Goal: Task Accomplishment & Management: Use online tool/utility

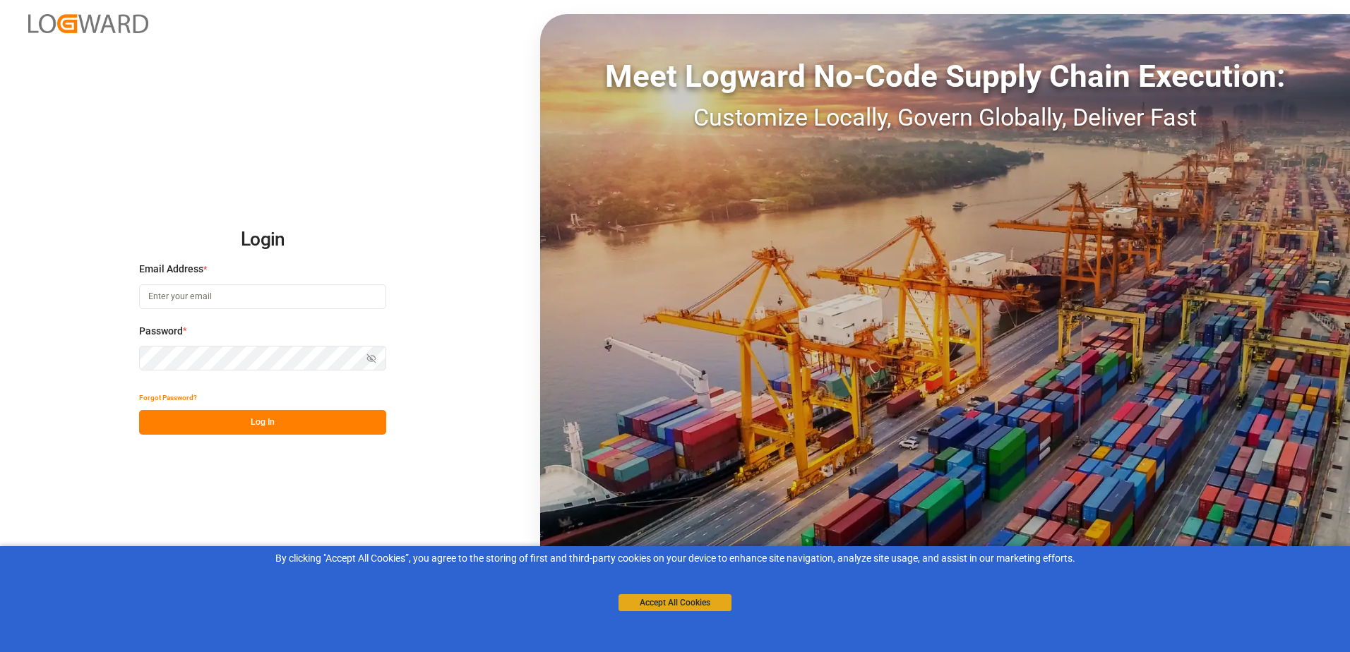
type input "[PERSON_NAME][EMAIL_ADDRESS][PERSON_NAME][DOMAIN_NAME]"
click at [705, 603] on button "Accept All Cookies" at bounding box center [674, 602] width 113 height 17
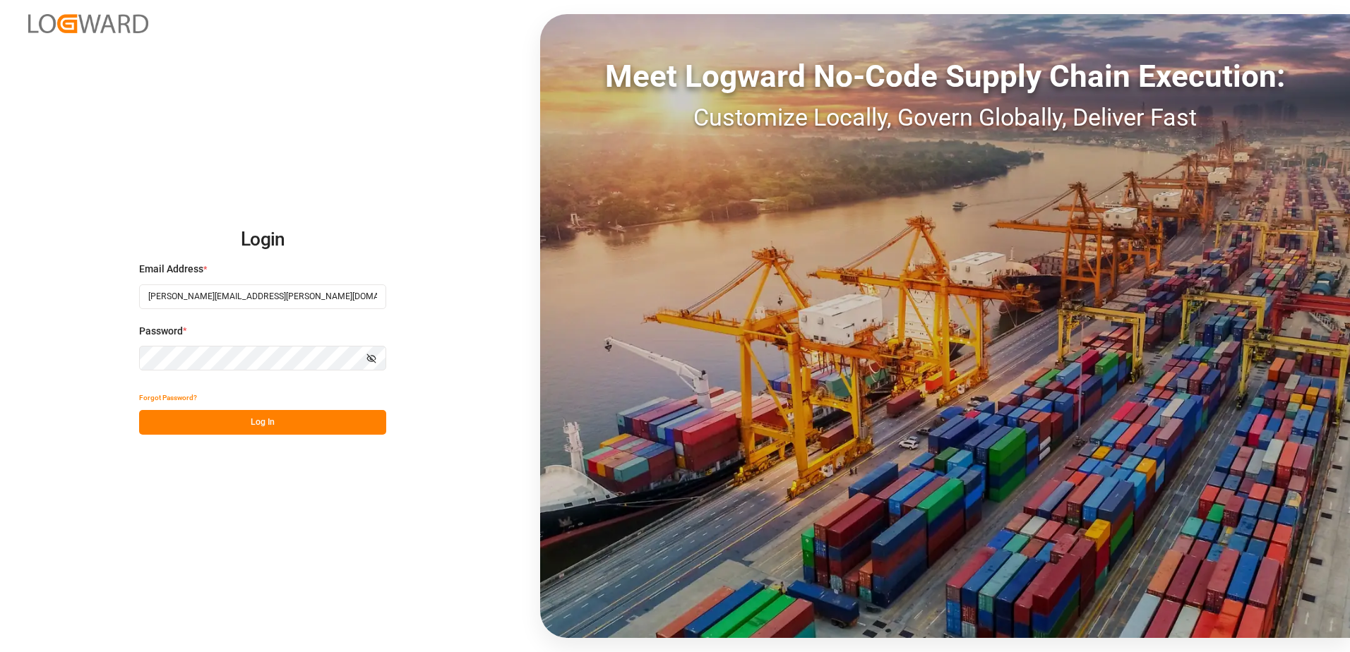
click at [259, 425] on button "Log In" at bounding box center [262, 422] width 247 height 25
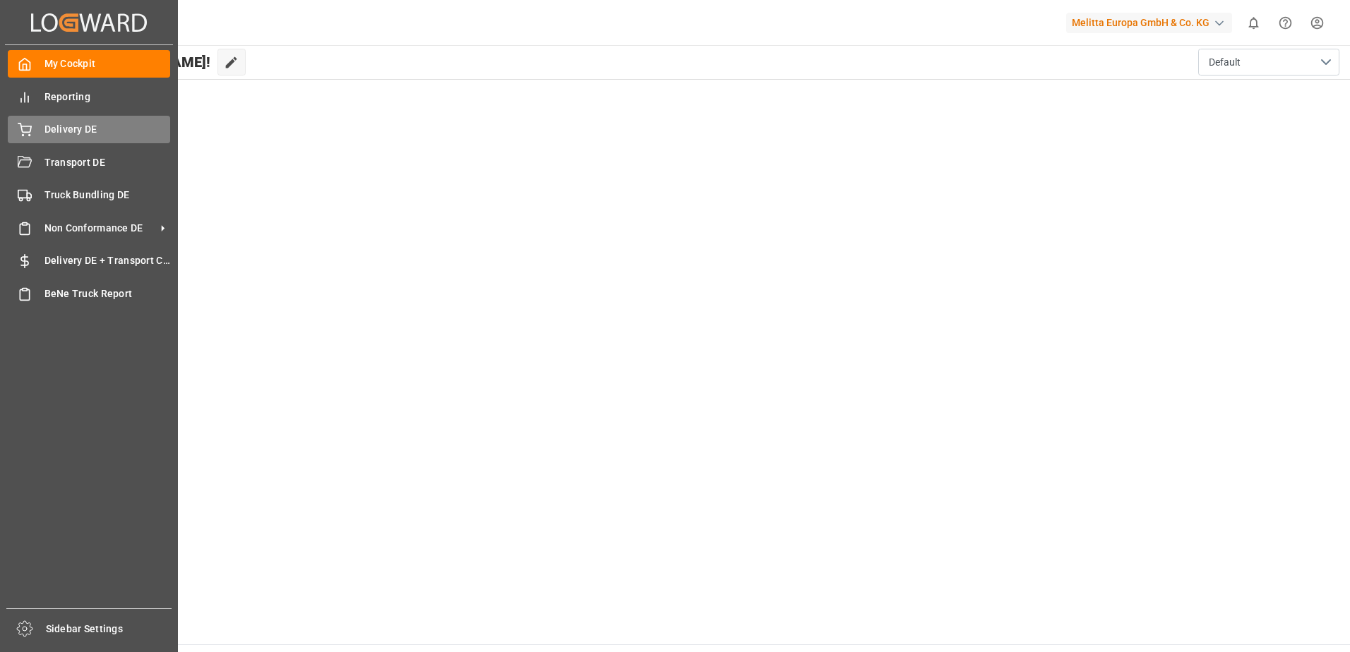
click at [68, 132] on span "Delivery DE" at bounding box center [107, 129] width 126 height 15
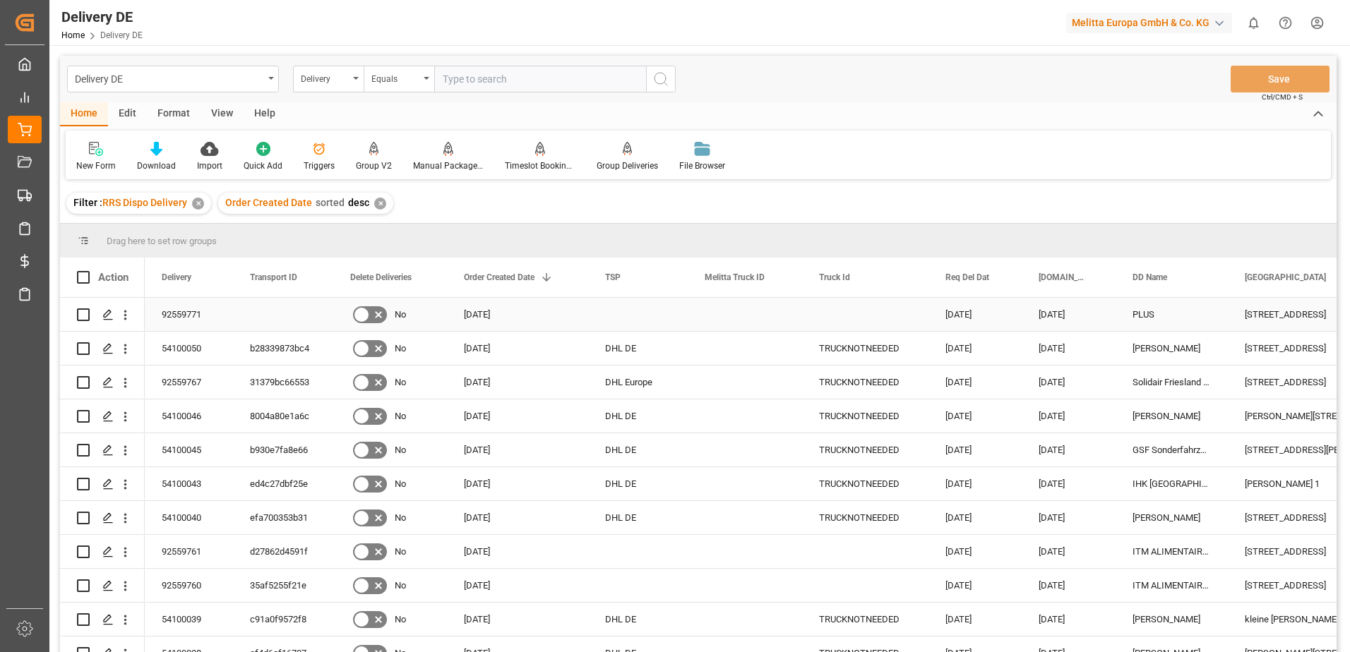
click at [81, 313] on input "Press Space to toggle row selection (unchecked)" at bounding box center [83, 314] width 13 height 13
checkbox input "true"
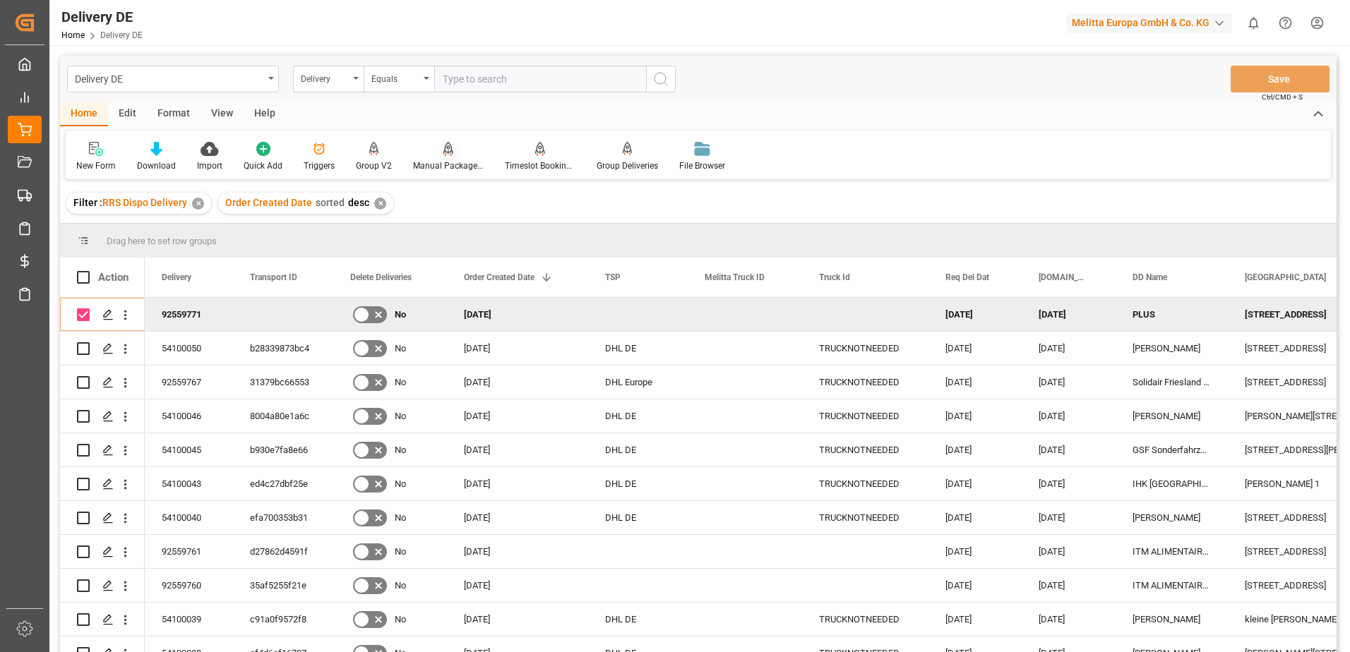
click at [462, 166] on div "Manual Package TypeDetermination" at bounding box center [448, 166] width 71 height 13
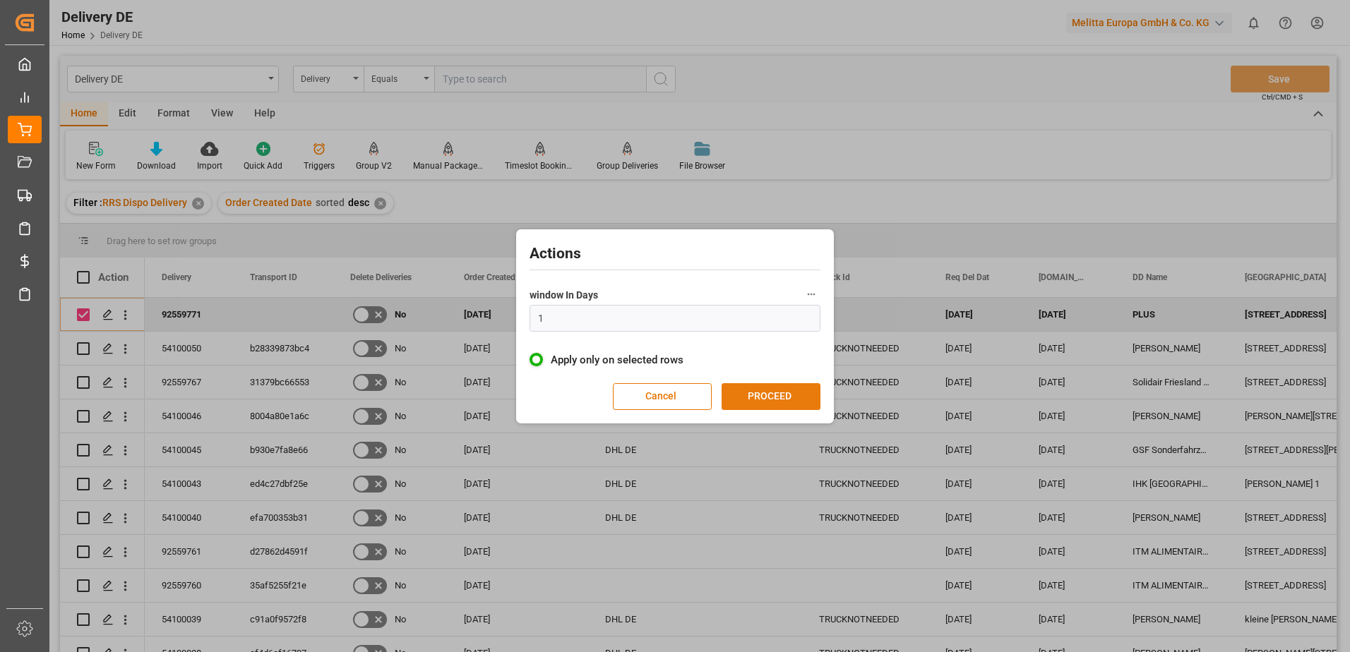
click at [791, 402] on button "PROCEED" at bounding box center [770, 396] width 99 height 27
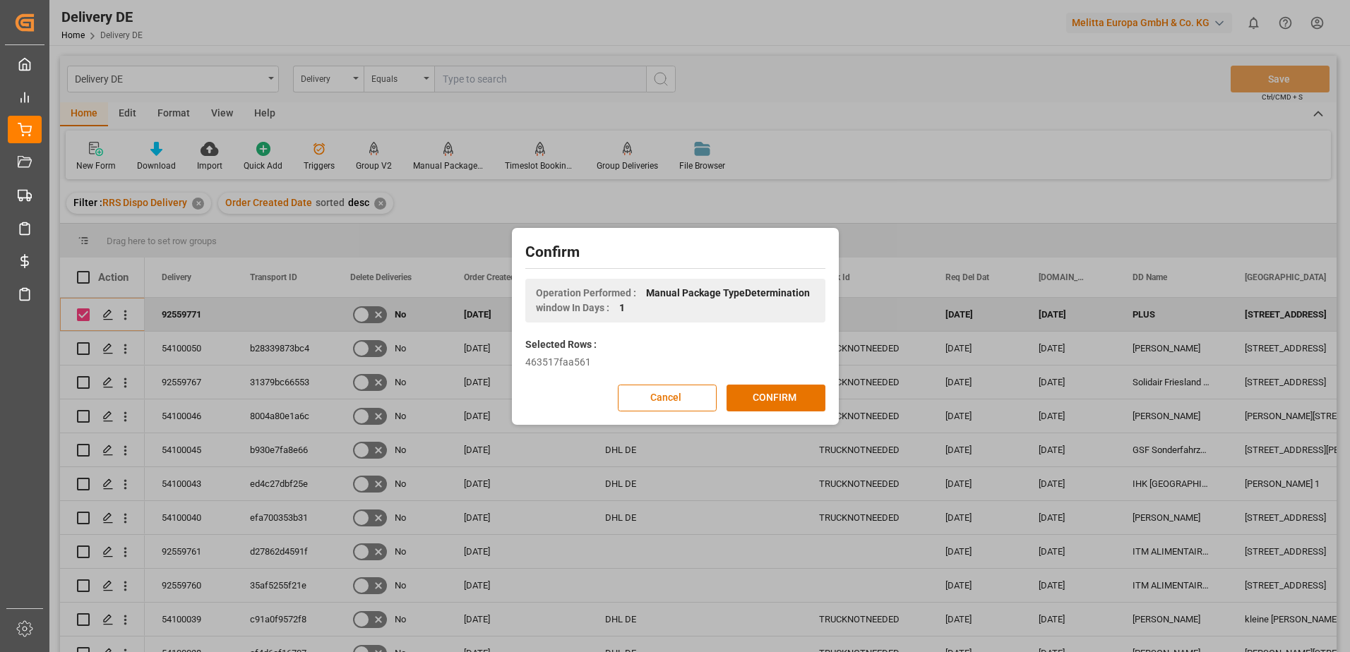
click at [791, 402] on button "CONFIRM" at bounding box center [775, 398] width 99 height 27
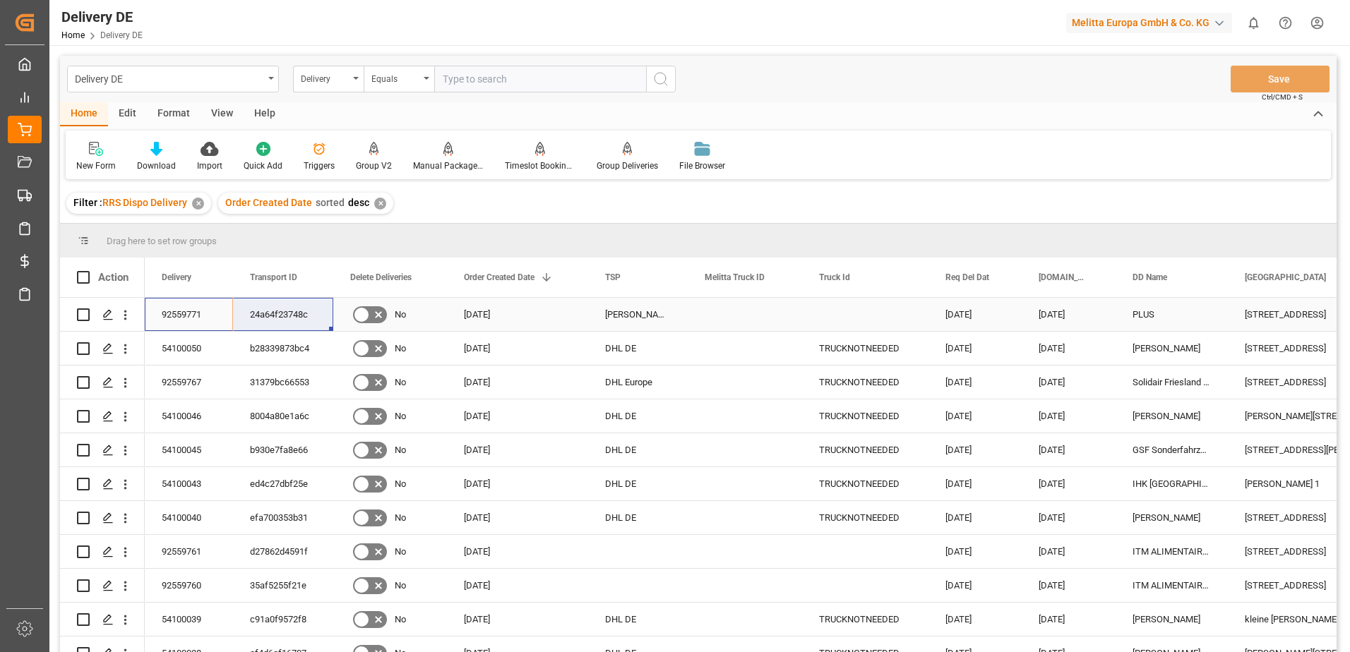
drag, startPoint x: 174, startPoint y: 307, endPoint x: 268, endPoint y: 308, distance: 93.9
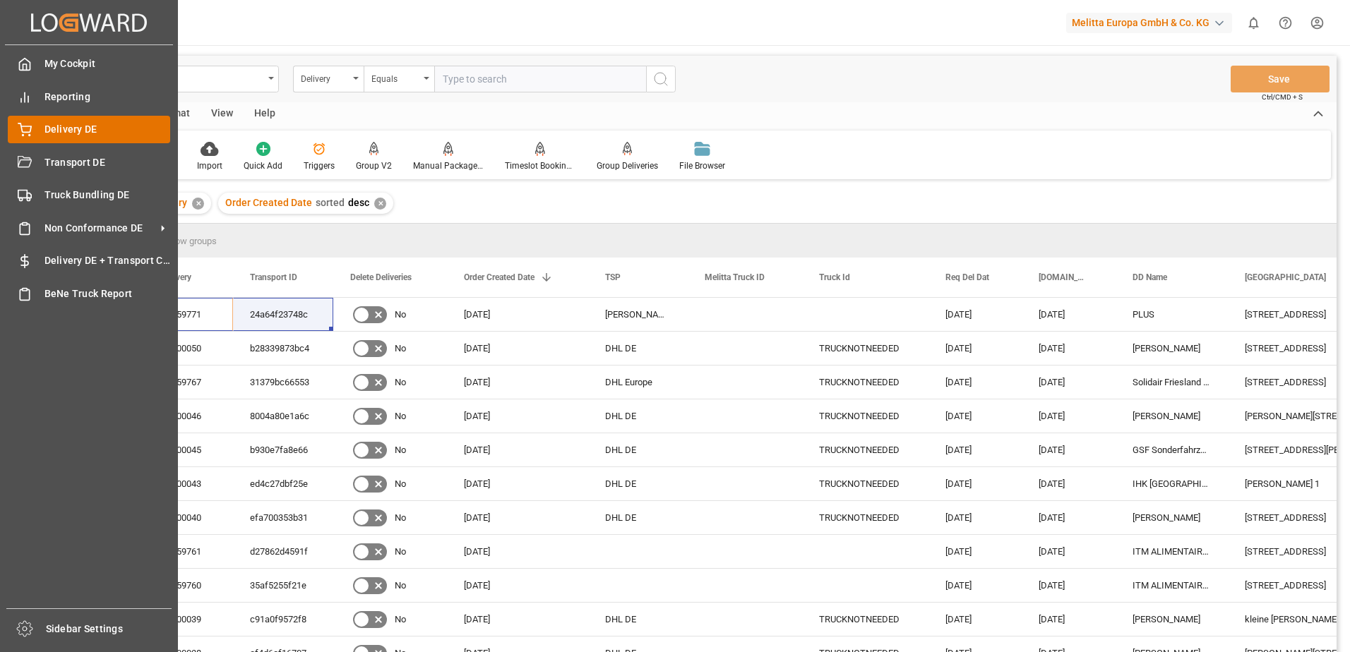
click at [32, 131] on div "Delivery DE Delivery DE" at bounding box center [89, 130] width 162 height 28
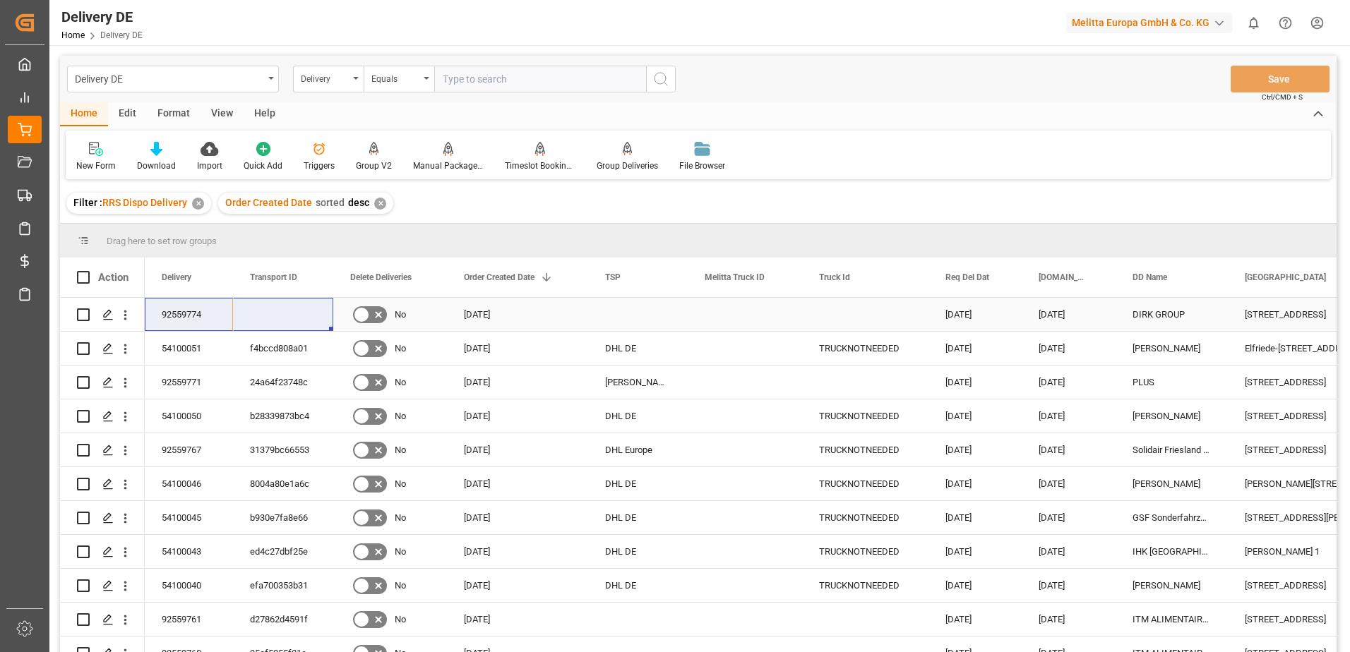
click at [78, 310] on input "Press Space to toggle row selection (unchecked)" at bounding box center [83, 314] width 13 height 13
checkbox input "true"
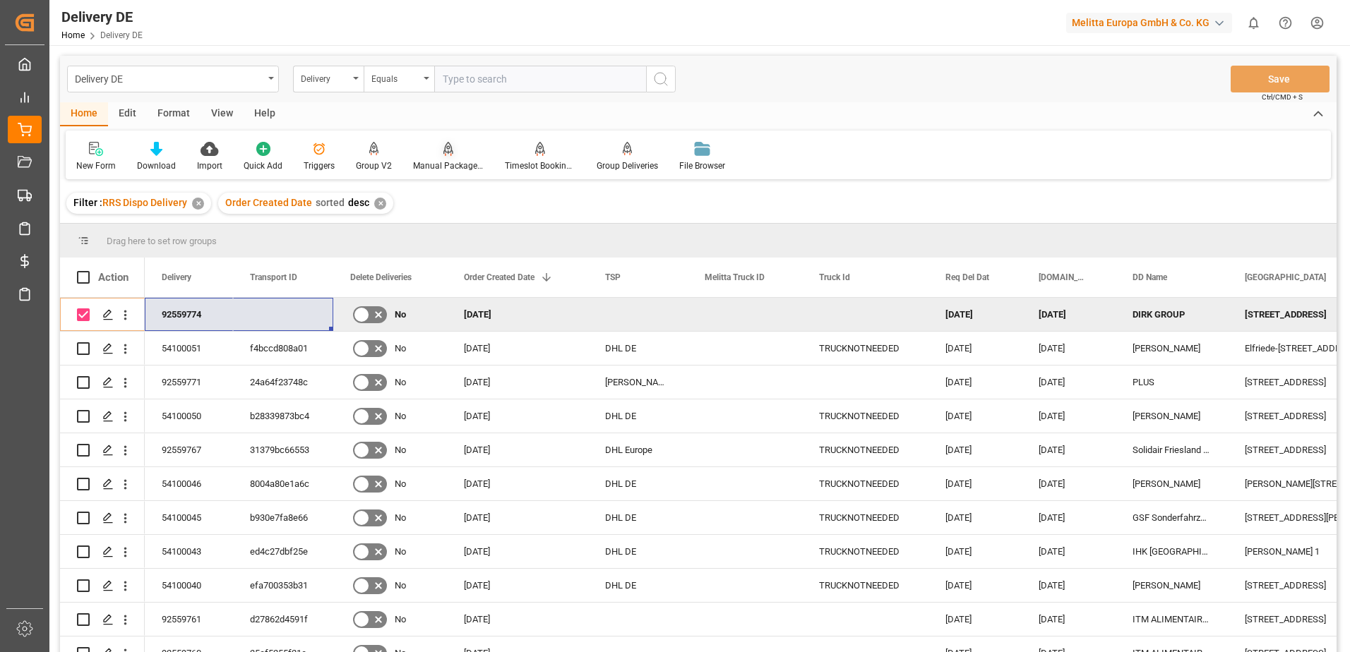
click at [443, 154] on icon at bounding box center [448, 149] width 10 height 14
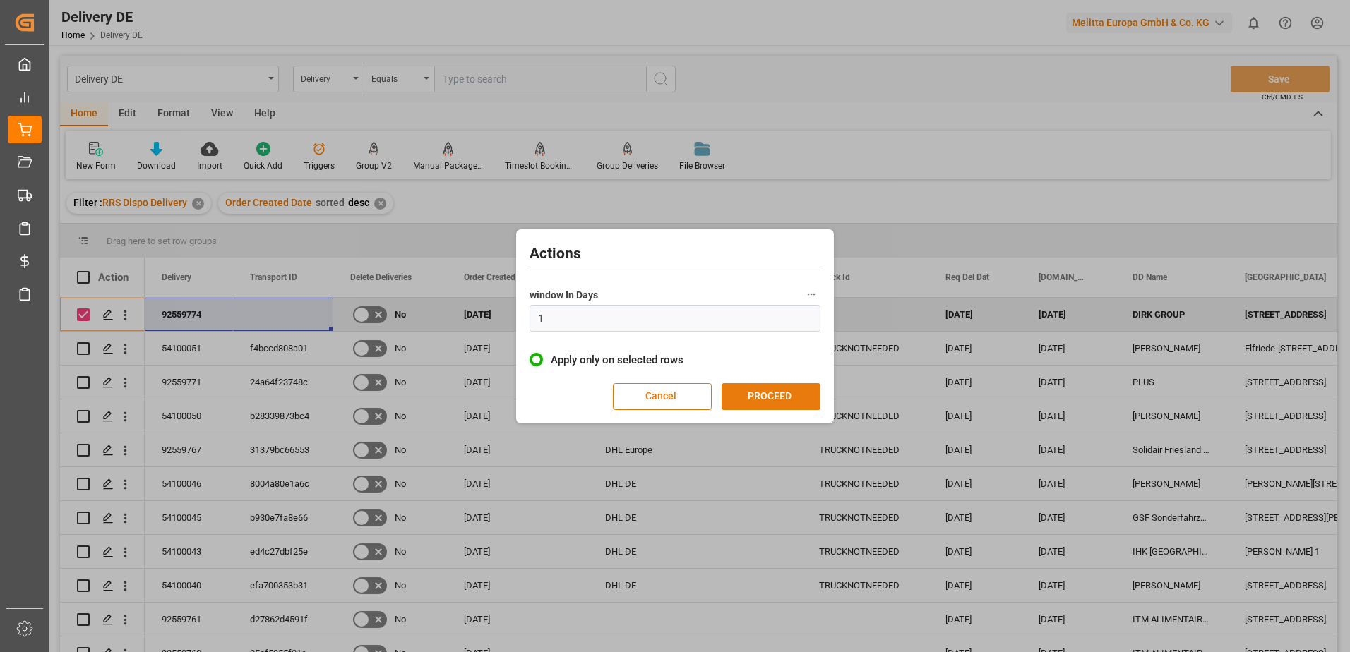
click at [772, 395] on button "PROCEED" at bounding box center [770, 396] width 99 height 27
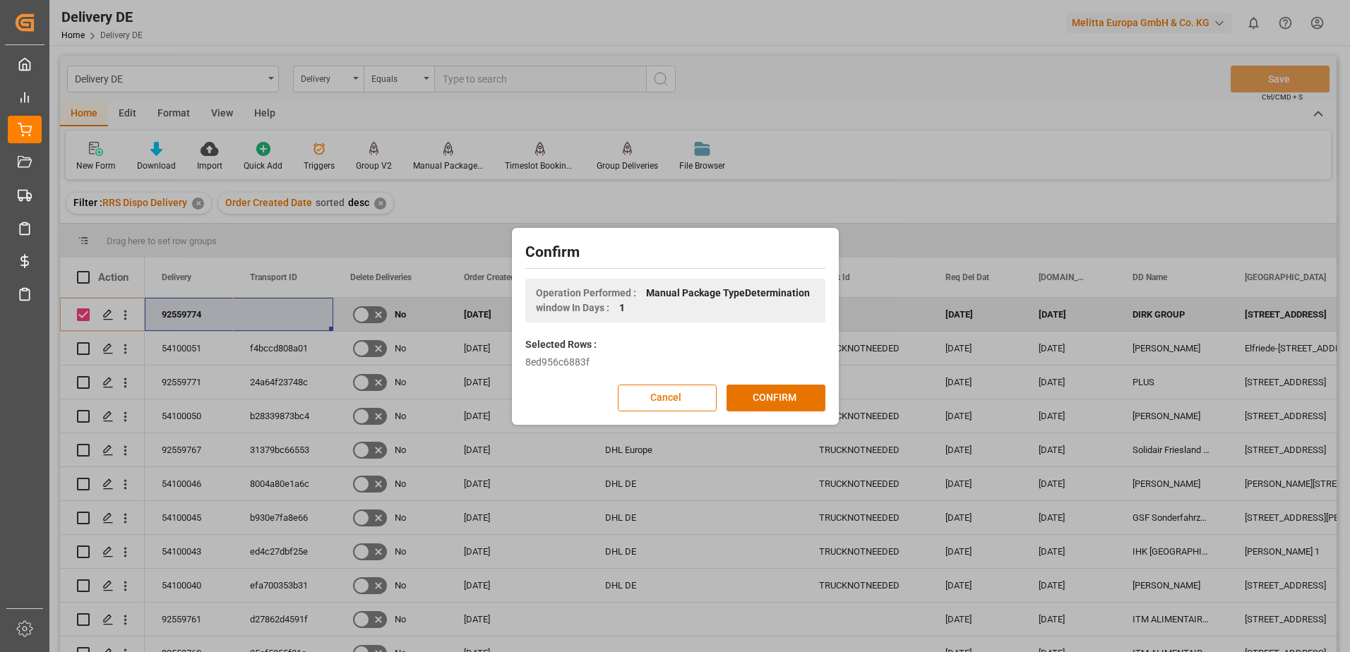
click at [772, 395] on button "CONFIRM" at bounding box center [775, 398] width 99 height 27
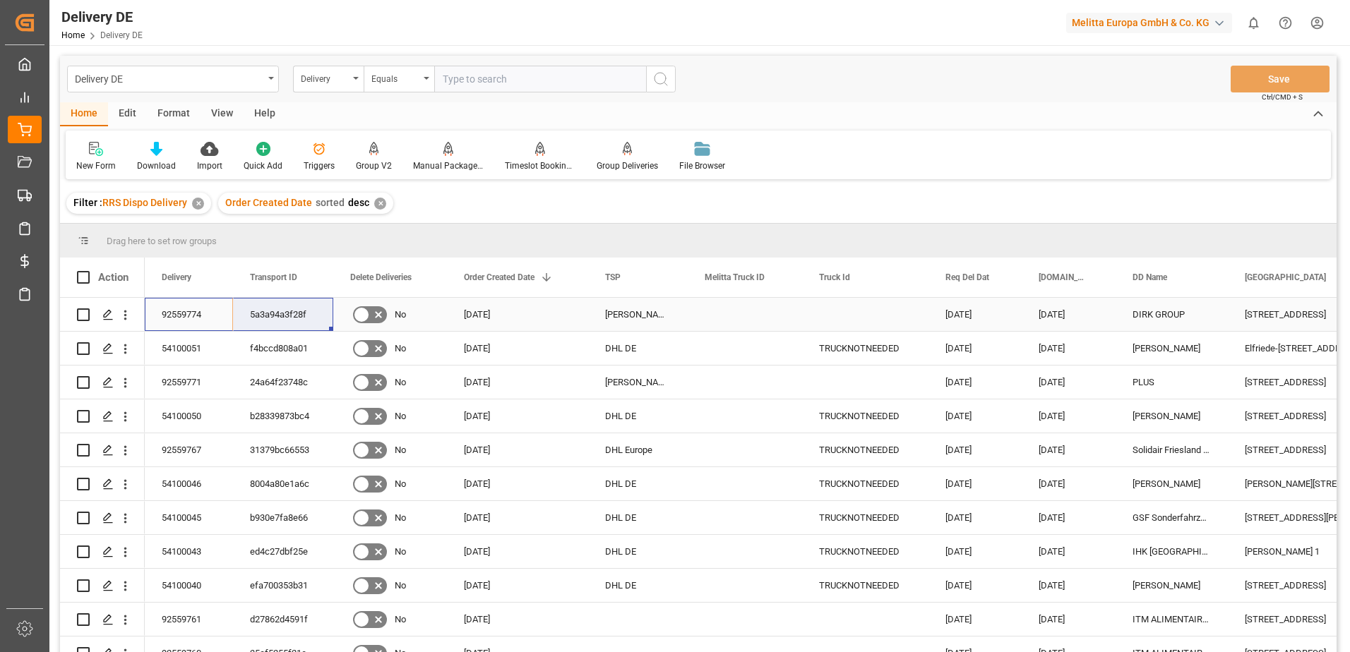
drag, startPoint x: 186, startPoint y: 309, endPoint x: 276, endPoint y: 325, distance: 91.0
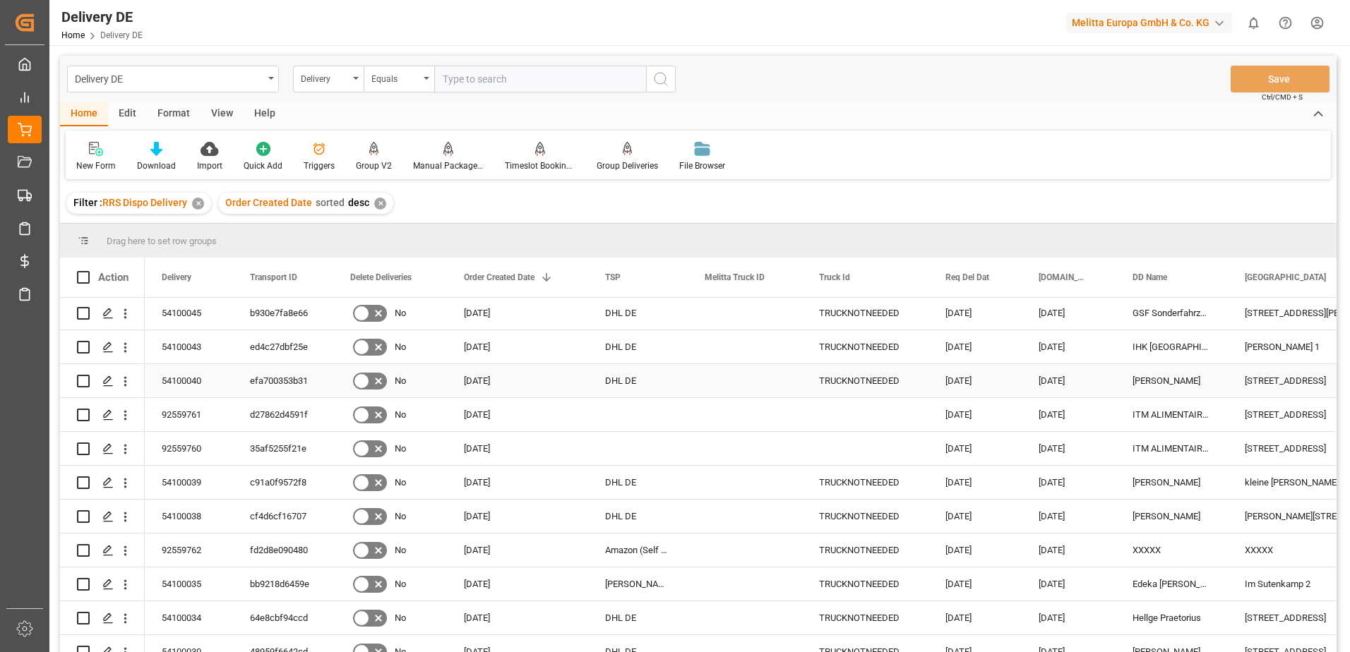
scroll to position [212, 0]
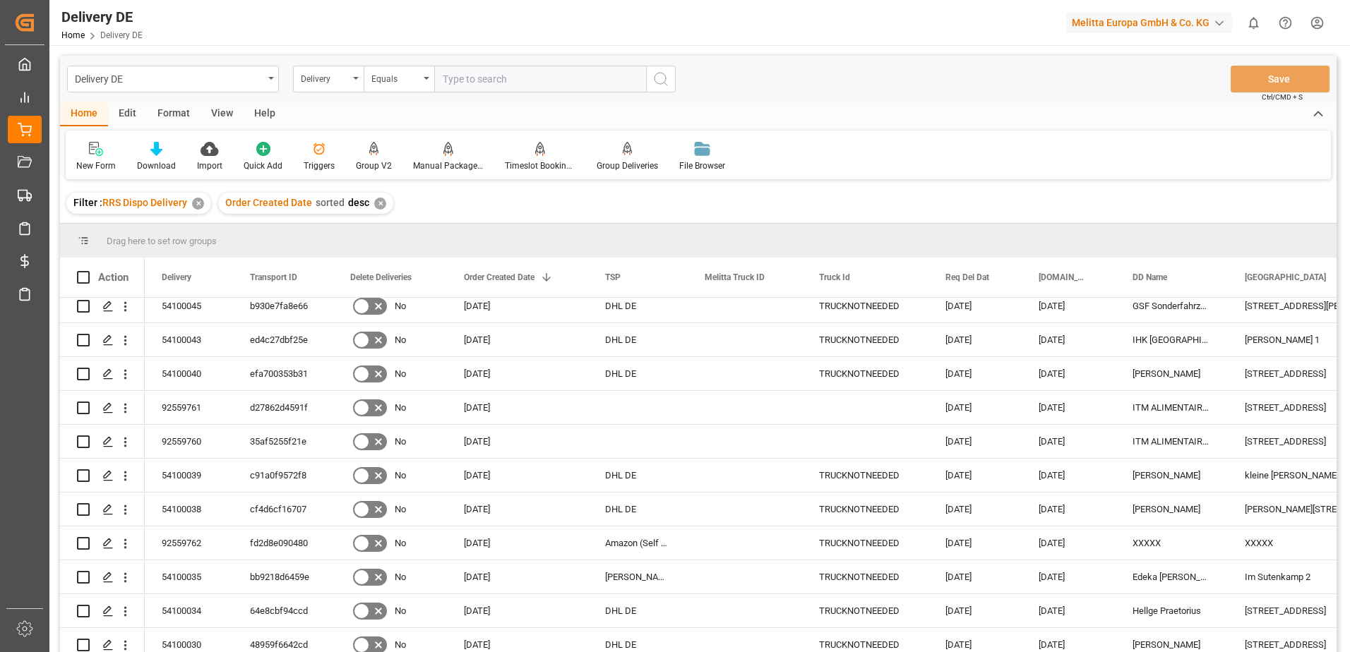
click at [377, 200] on div "✕" at bounding box center [380, 204] width 12 height 12
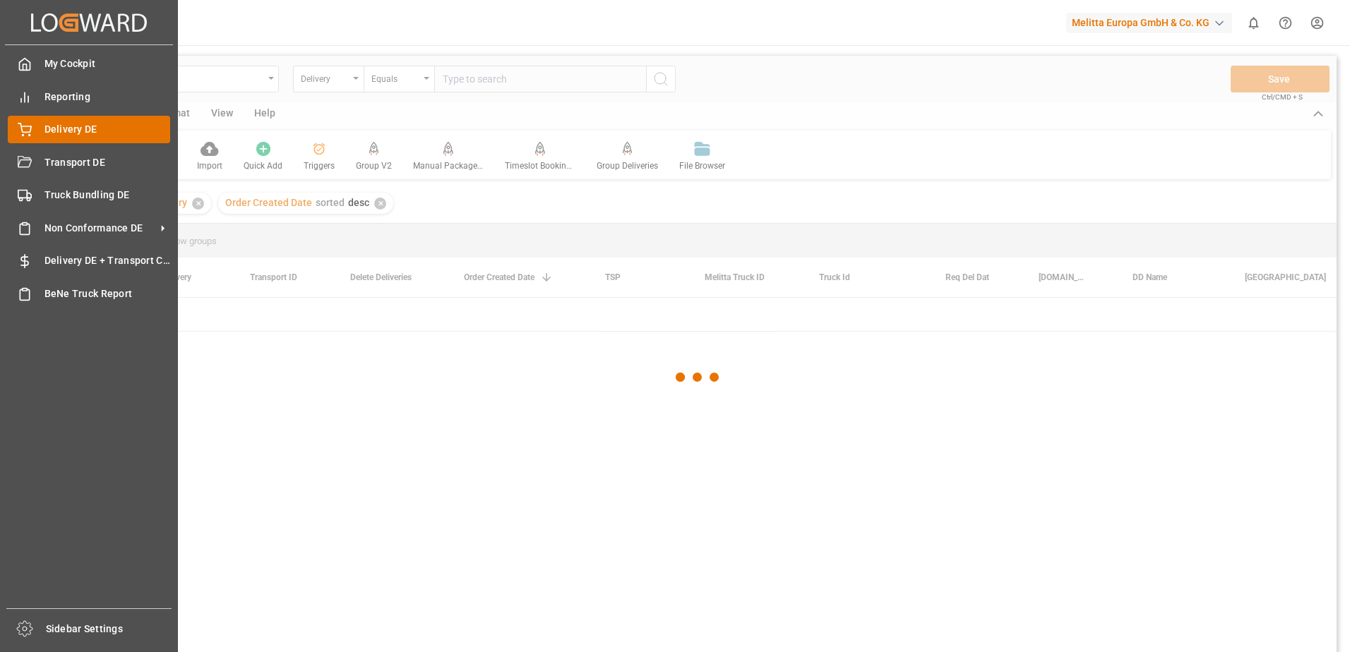
click at [33, 124] on div "Delivery DE Delivery DE" at bounding box center [89, 130] width 162 height 28
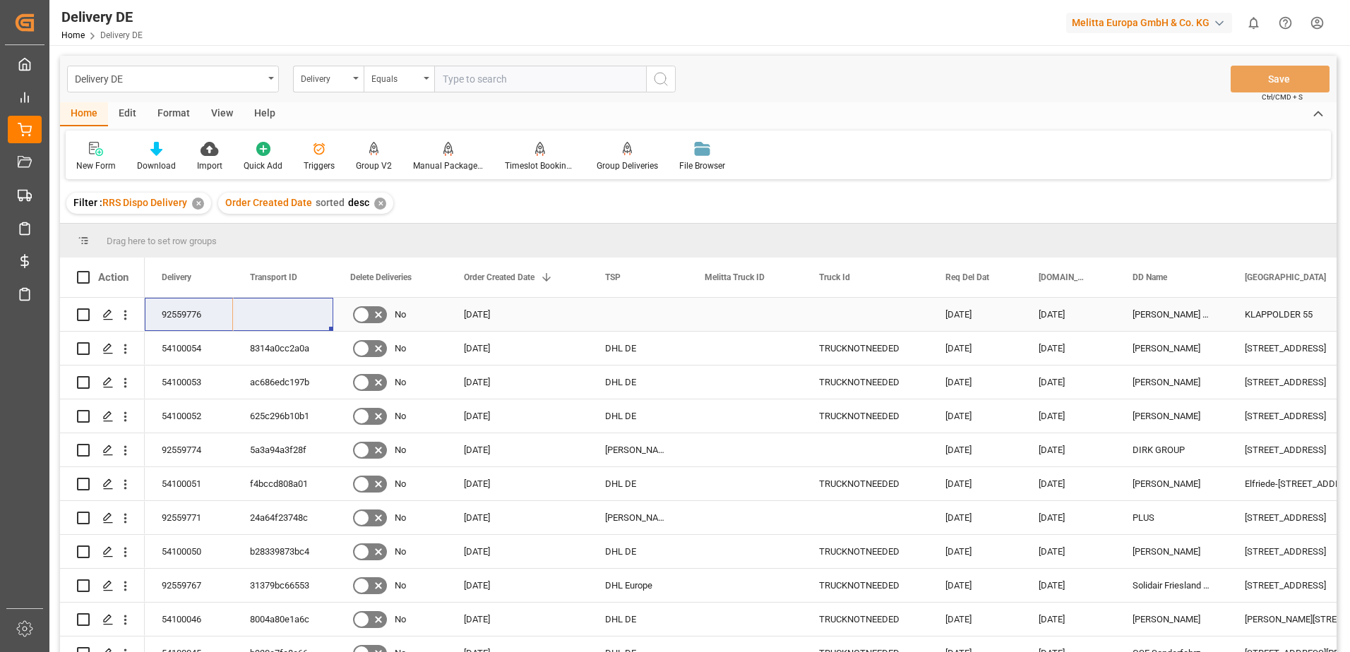
click at [80, 318] on input "Press Space to toggle row selection (unchecked)" at bounding box center [83, 314] width 13 height 13
checkbox input "true"
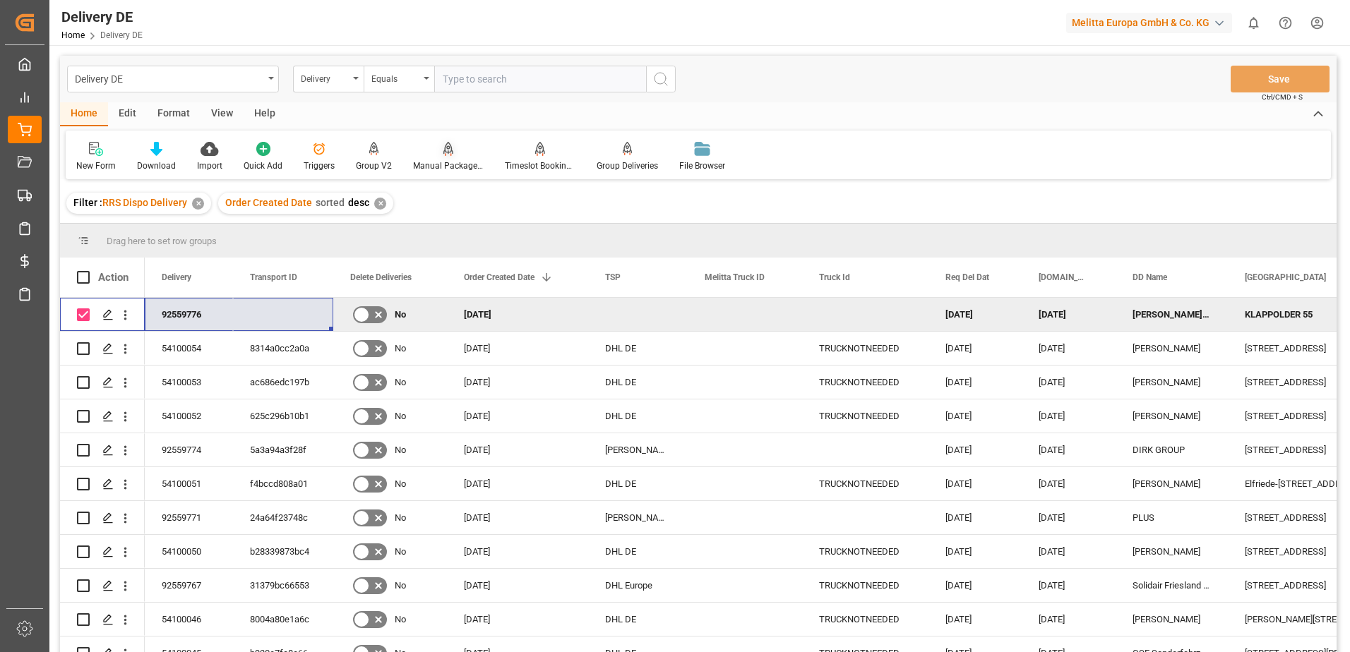
click at [442, 164] on div "Manual Package TypeDetermination" at bounding box center [448, 166] width 71 height 13
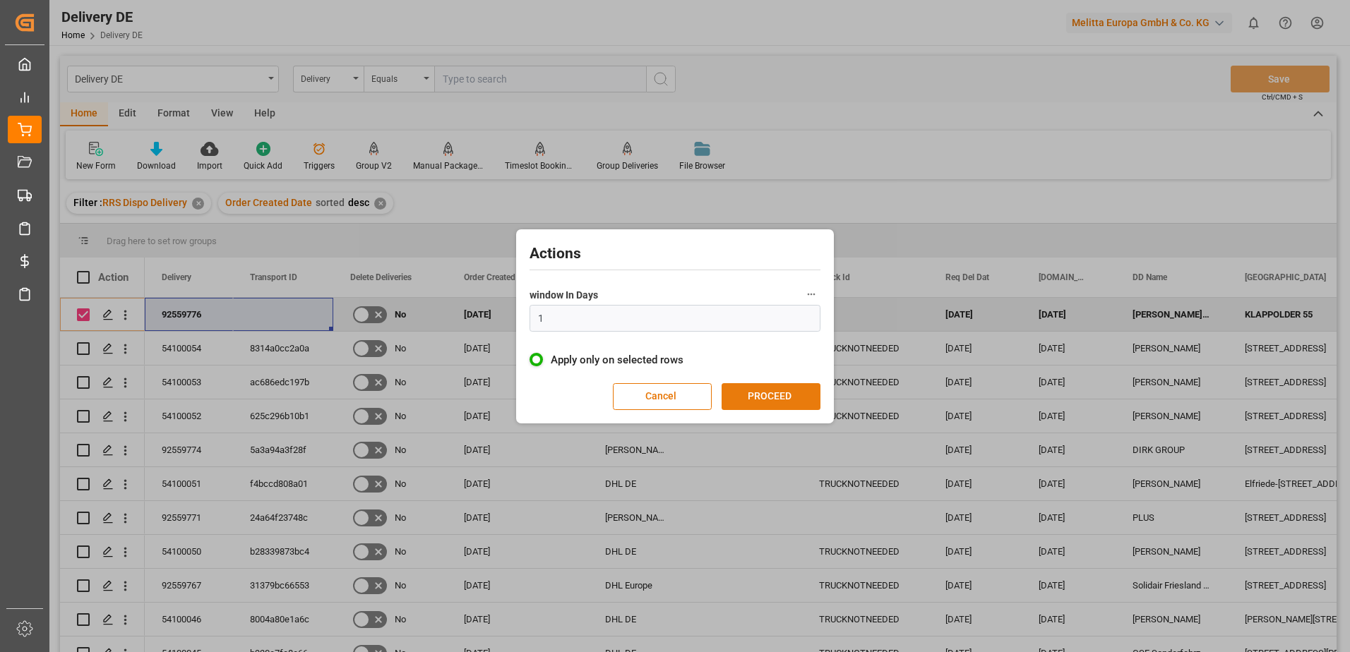
click at [771, 397] on button "PROCEED" at bounding box center [770, 396] width 99 height 27
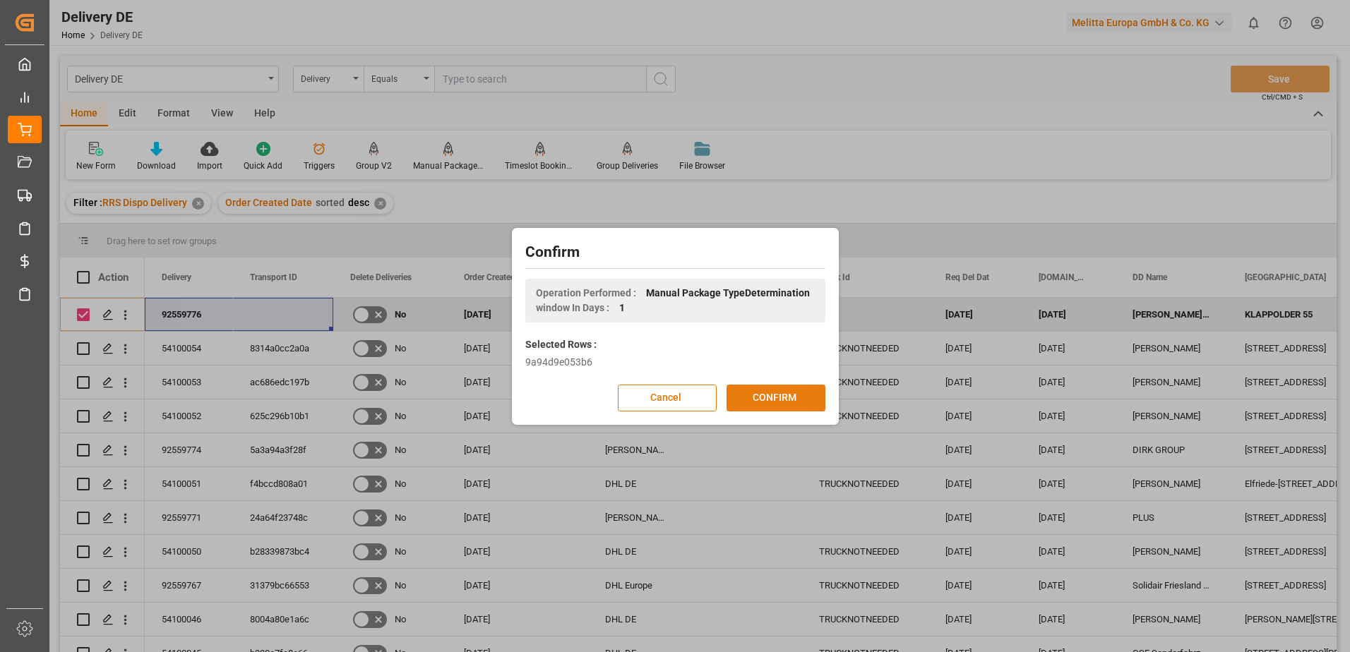
click at [775, 396] on button "CONFIRM" at bounding box center [775, 398] width 99 height 27
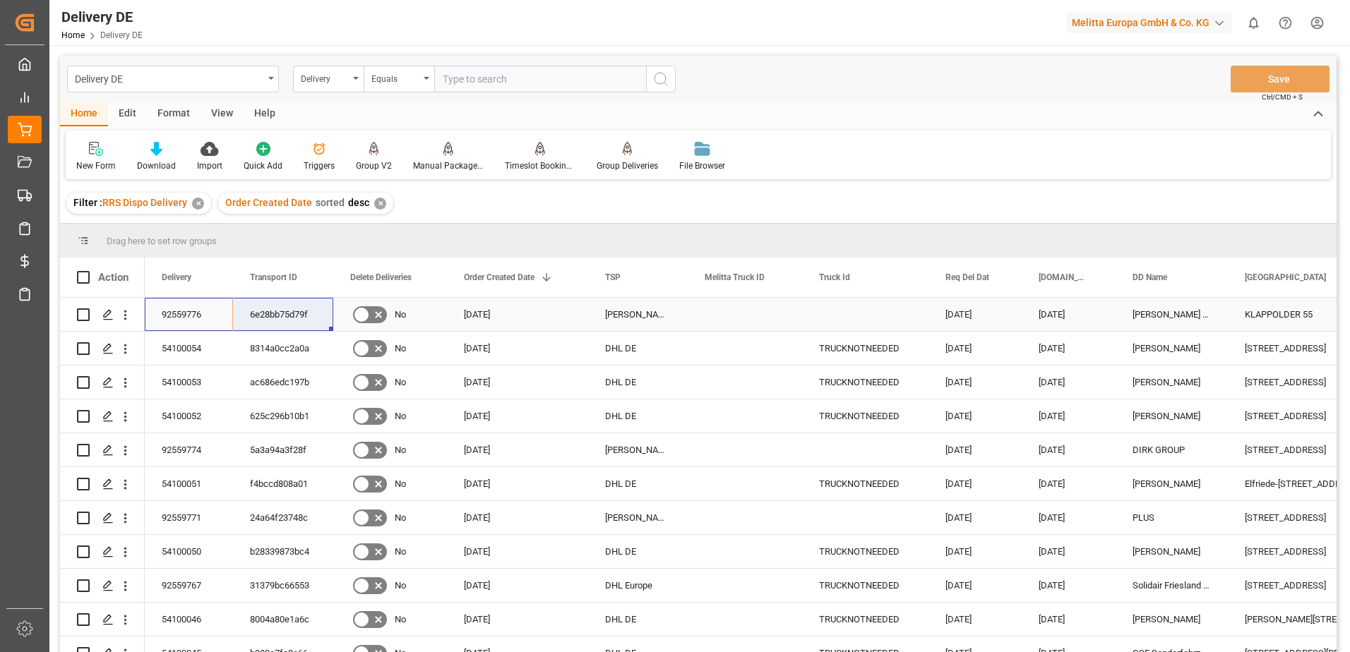
drag, startPoint x: 188, startPoint y: 312, endPoint x: 258, endPoint y: 313, distance: 69.2
click at [382, 201] on div "✕" at bounding box center [380, 204] width 12 height 12
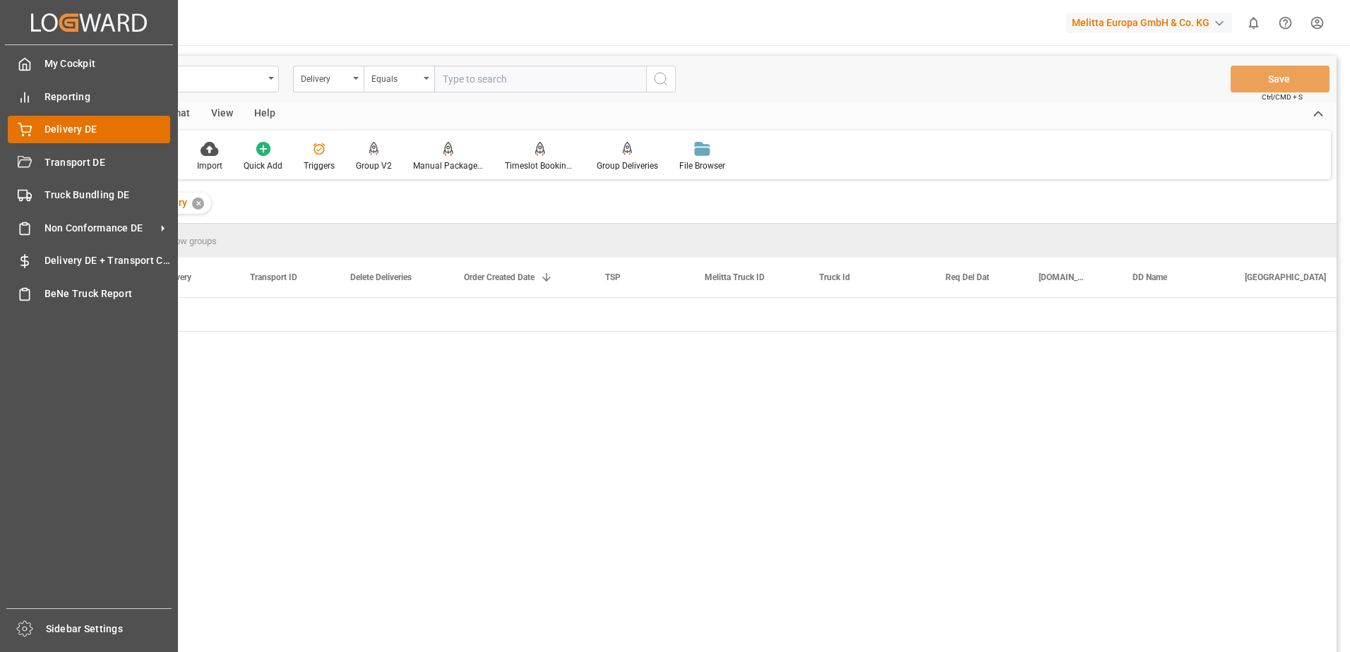
click at [32, 127] on div "Delivery DE Delivery DE" at bounding box center [89, 130] width 162 height 28
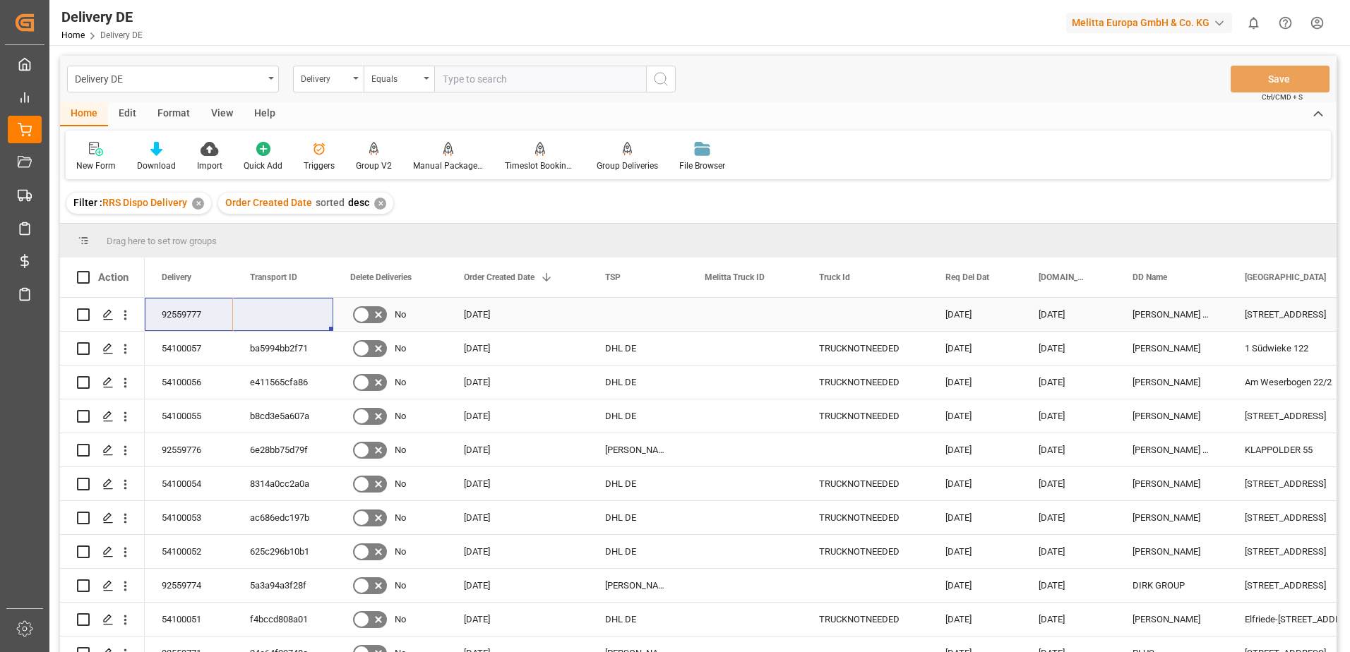
click at [78, 311] on input "Press Space to toggle row selection (unchecked)" at bounding box center [83, 314] width 13 height 13
checkbox input "true"
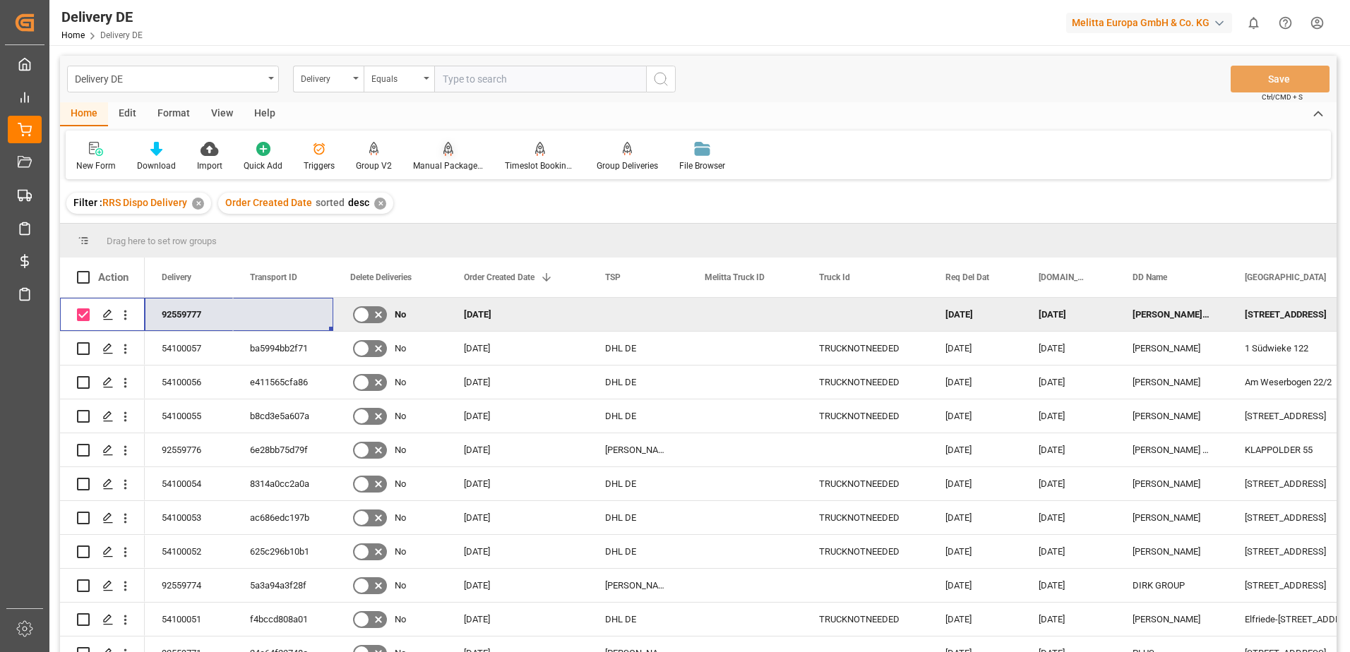
click at [434, 155] on div at bounding box center [448, 148] width 71 height 15
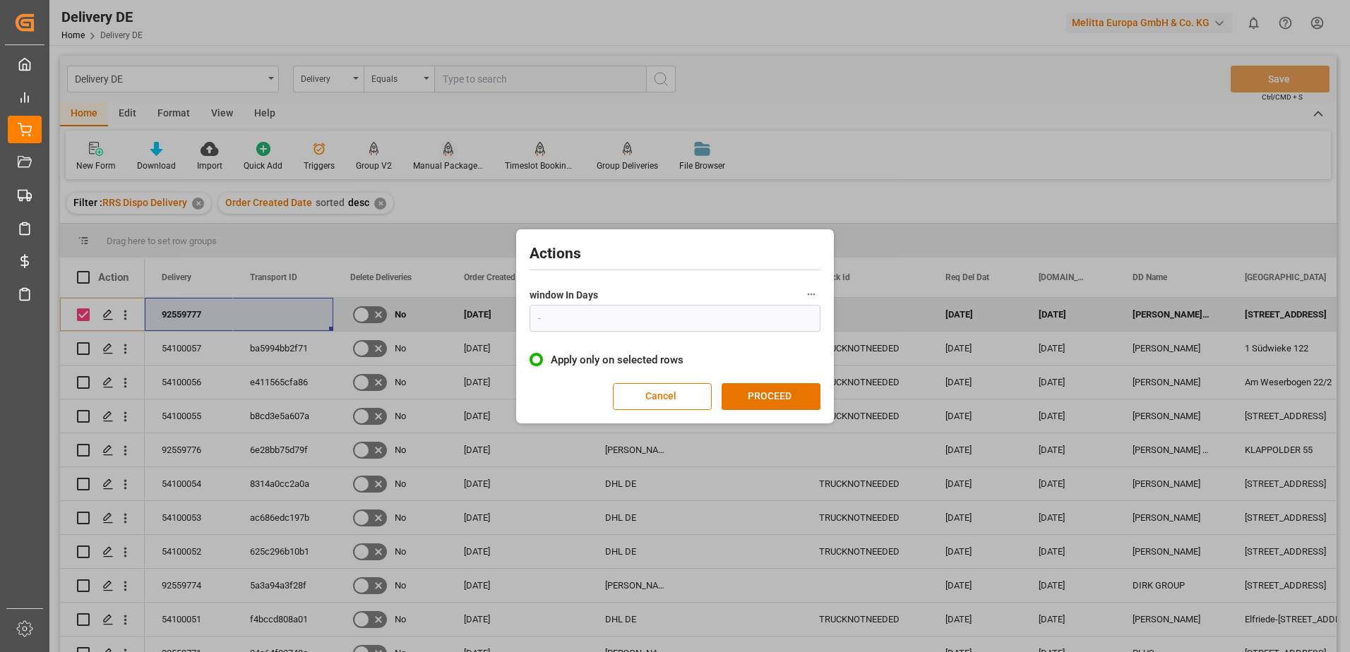
type input "1"
click at [747, 391] on button "PROCEED" at bounding box center [770, 396] width 99 height 27
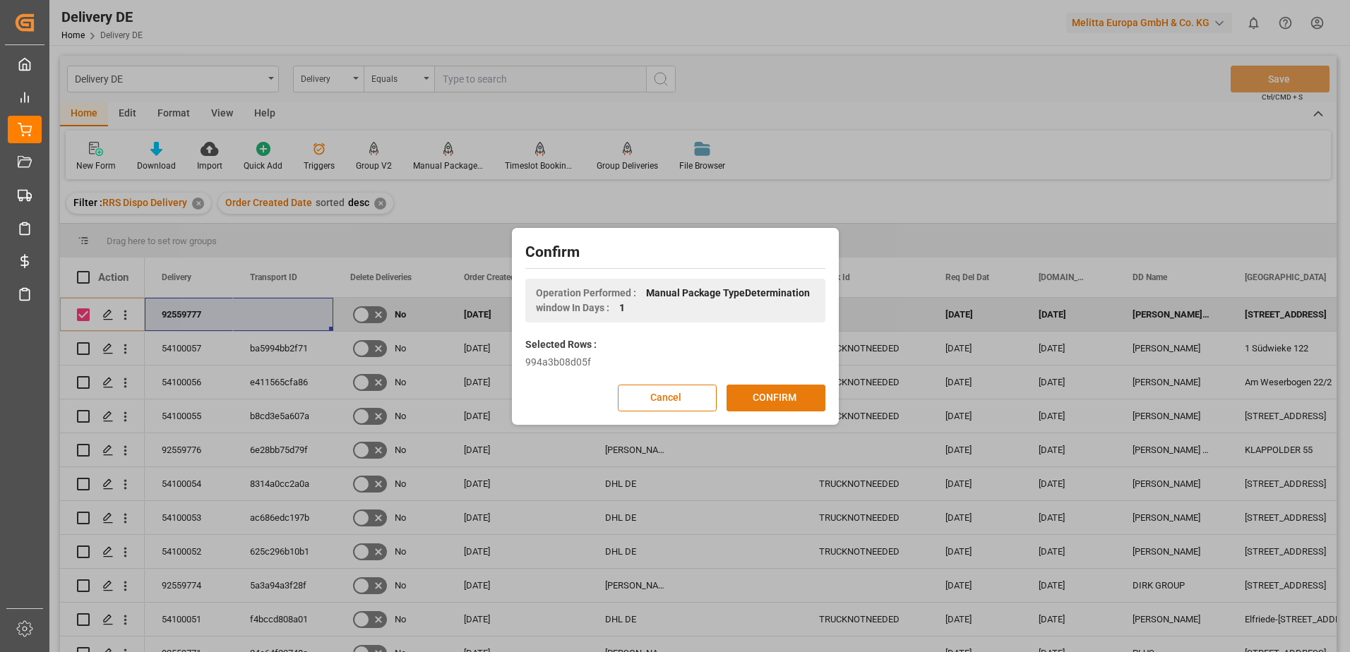
click at [764, 397] on button "CONFIRM" at bounding box center [775, 398] width 99 height 27
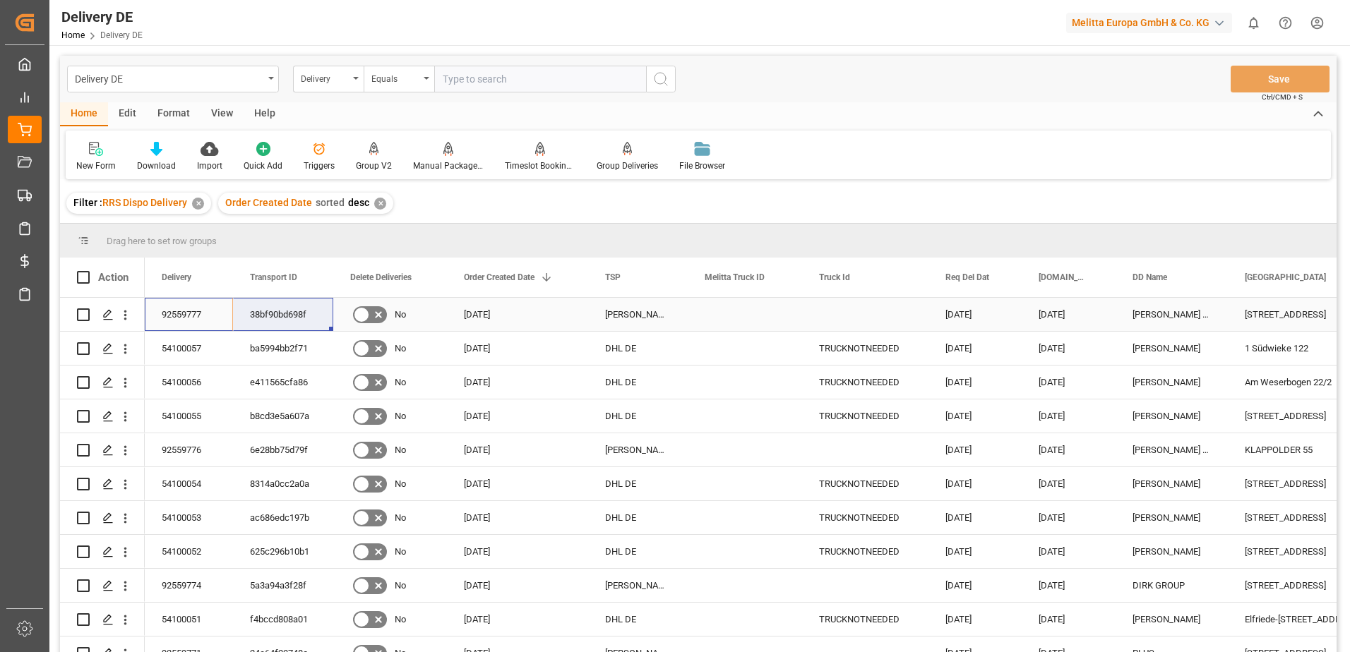
drag, startPoint x: 183, startPoint y: 311, endPoint x: 258, endPoint y: 308, distance: 74.9
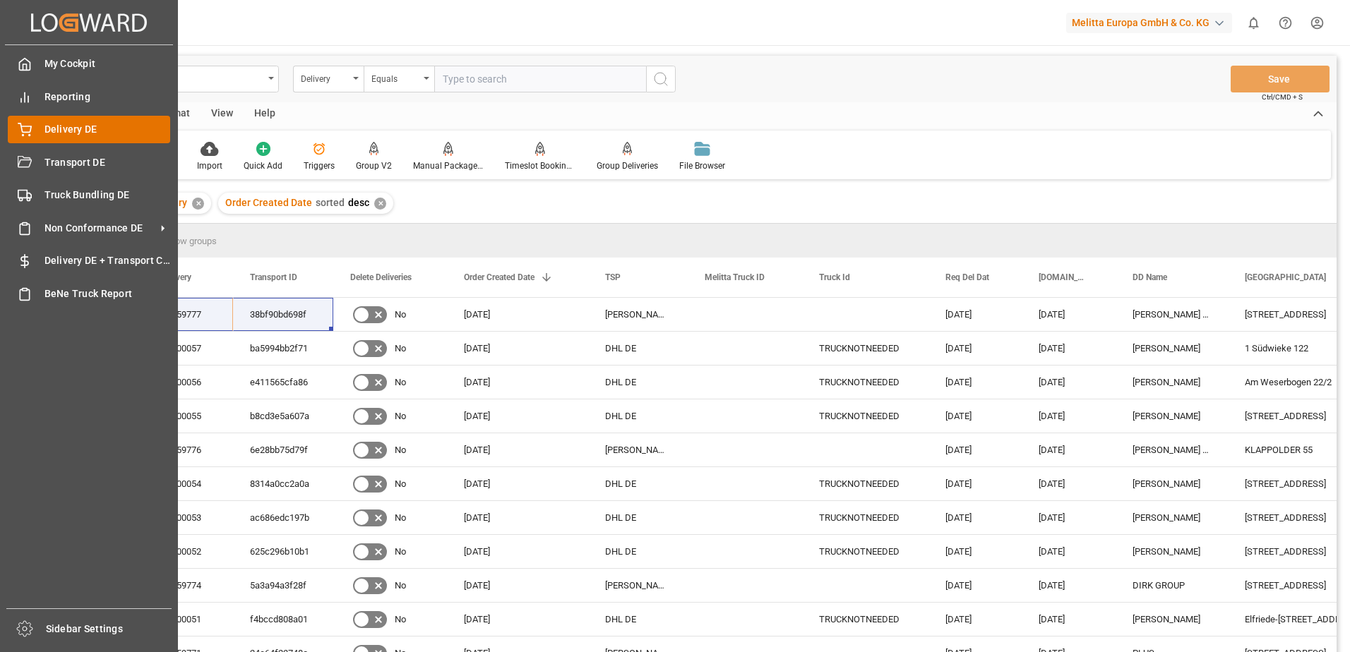
click at [26, 131] on icon at bounding box center [25, 130] width 14 height 14
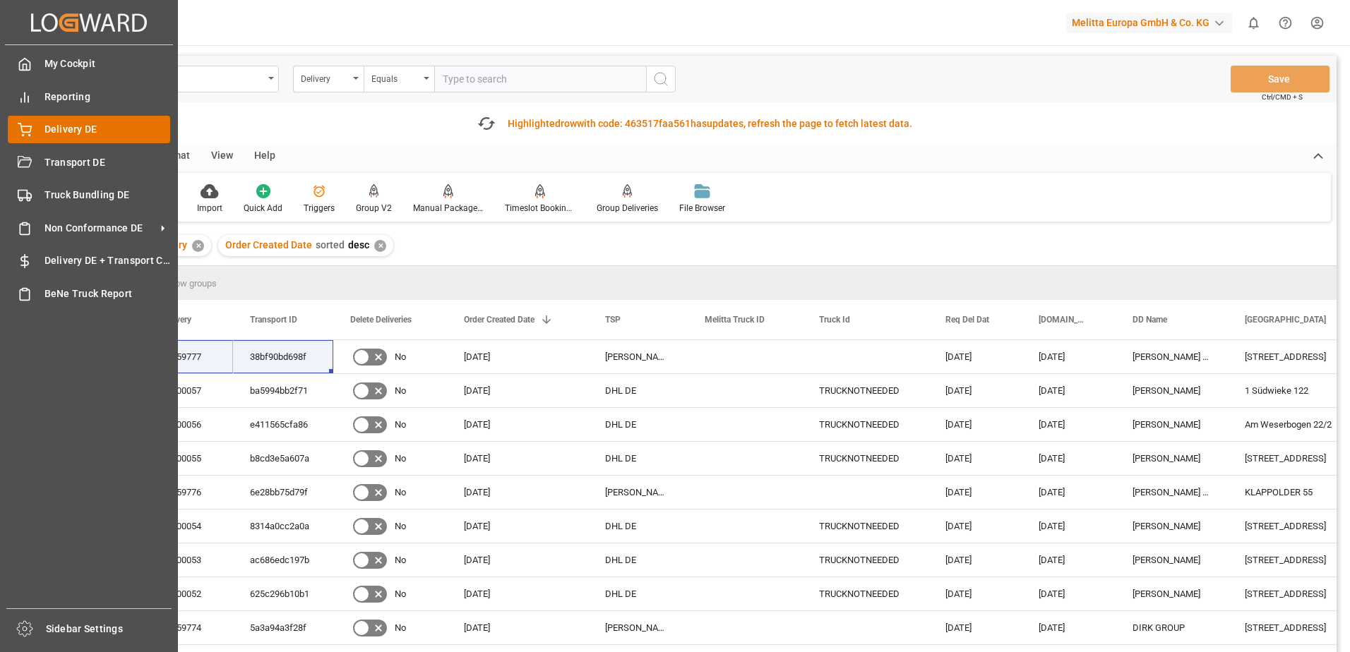
click at [32, 124] on div "Delivery DE Delivery DE" at bounding box center [89, 130] width 162 height 28
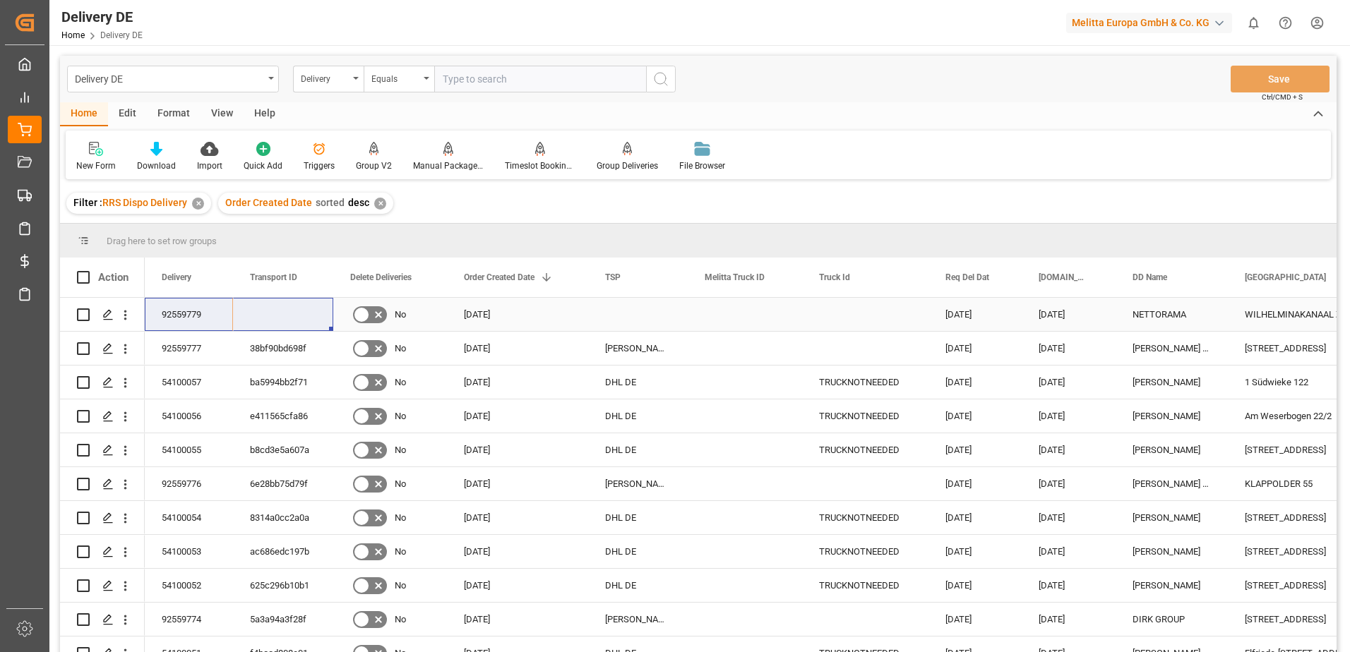
click at [81, 316] on input "Press Space to toggle row selection (unchecked)" at bounding box center [83, 314] width 13 height 13
checkbox input "true"
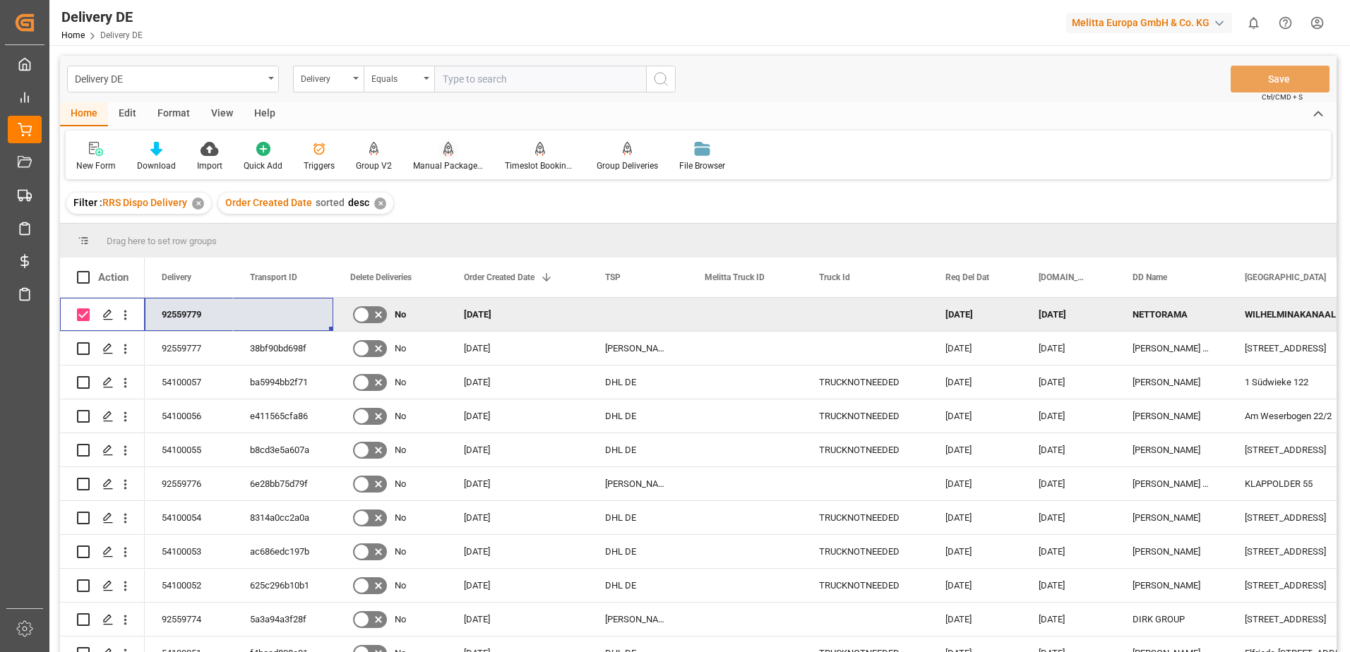
click at [451, 162] on div "Manual Package TypeDetermination" at bounding box center [448, 166] width 71 height 13
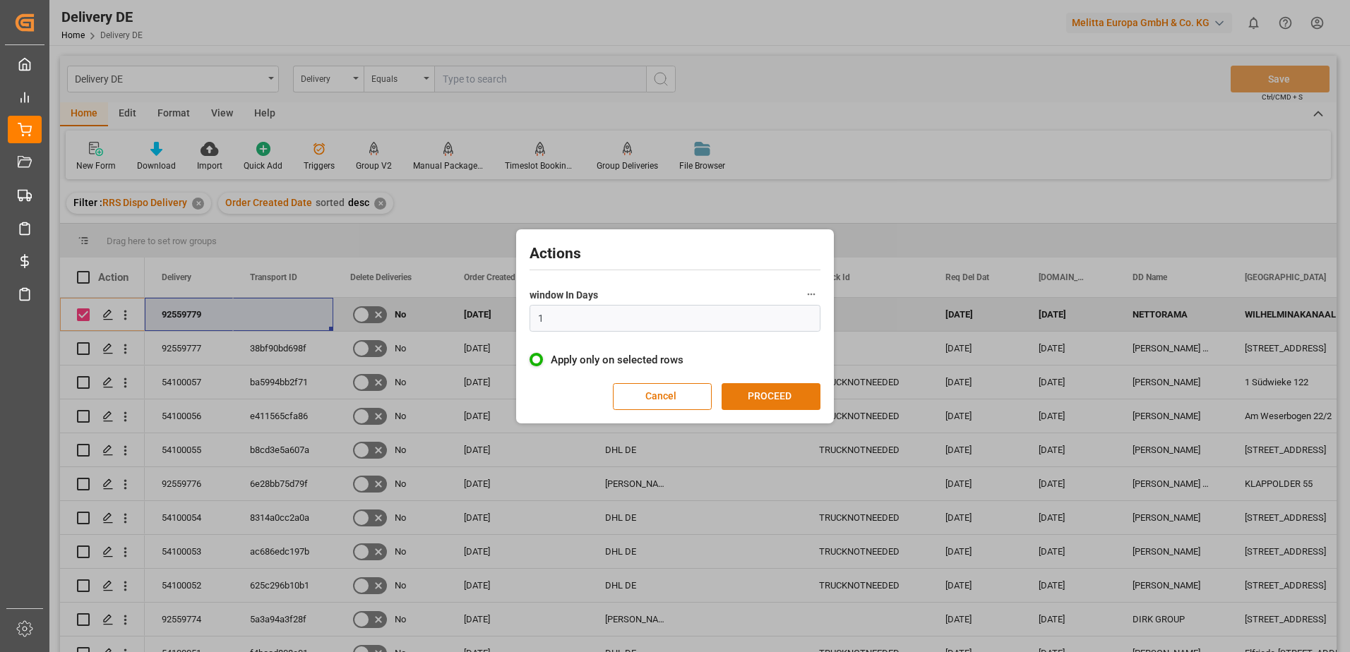
click at [760, 390] on button "PROCEED" at bounding box center [770, 396] width 99 height 27
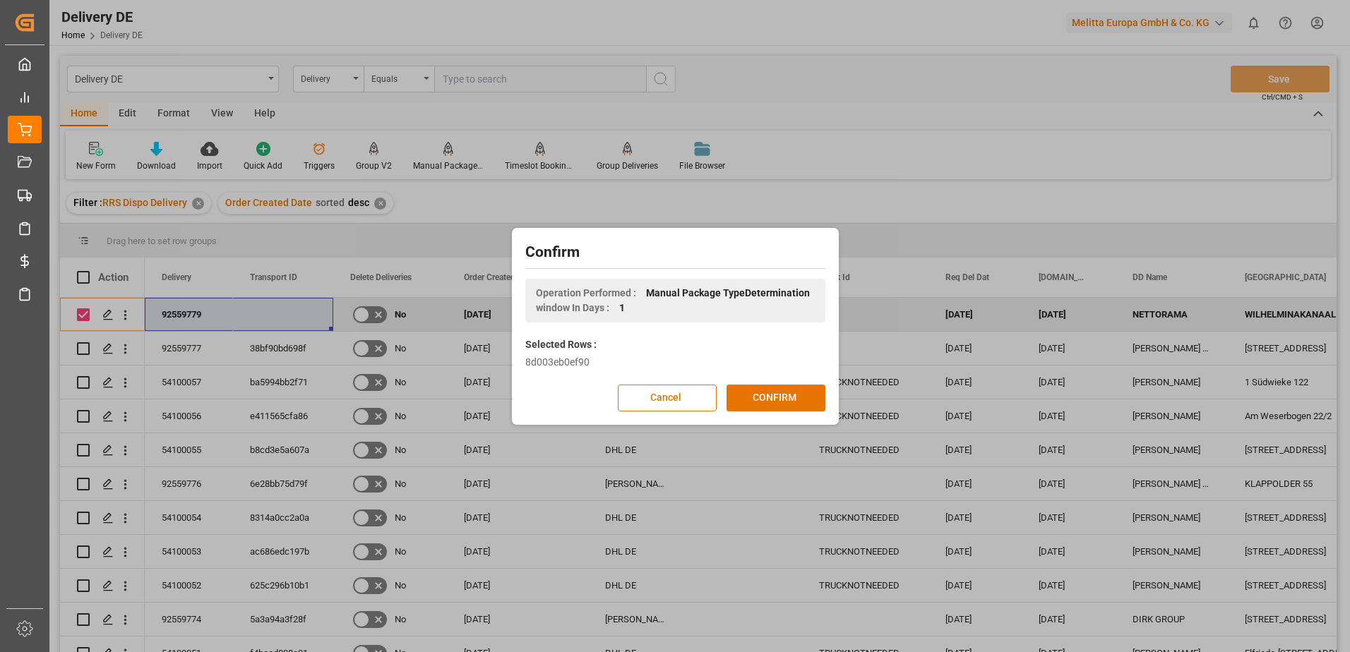
click at [760, 390] on button "CONFIRM" at bounding box center [775, 398] width 99 height 27
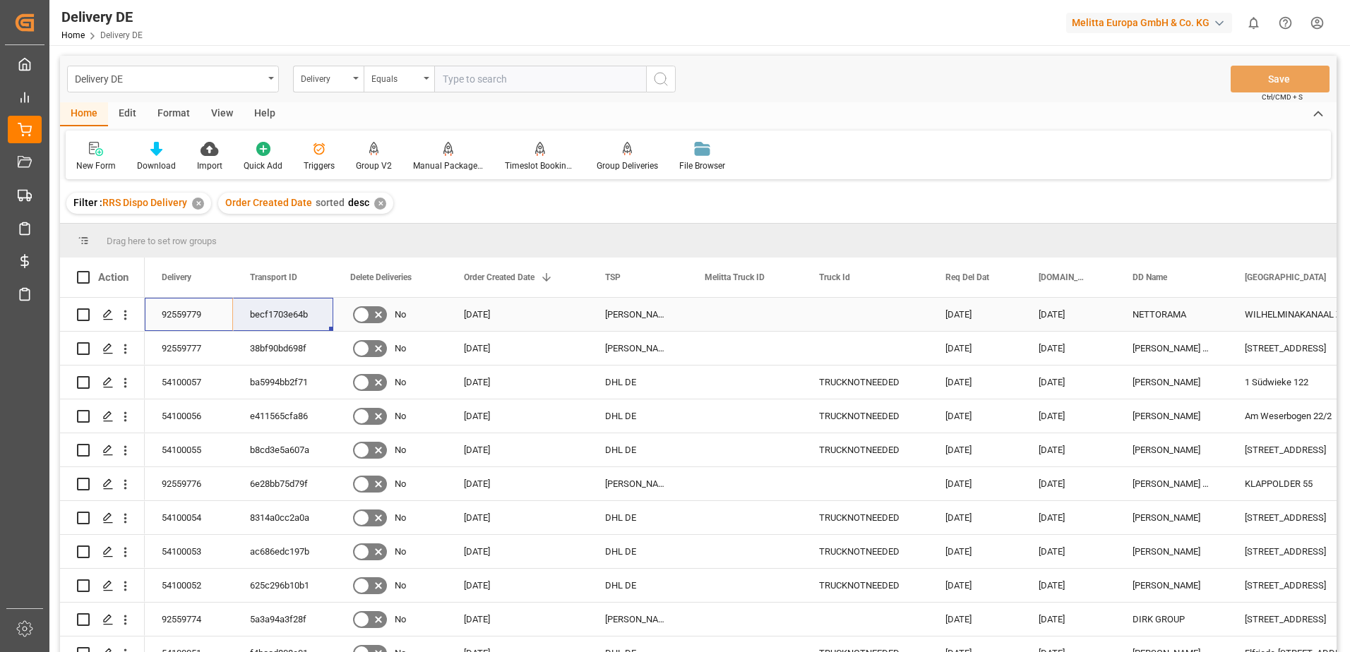
drag, startPoint x: 201, startPoint y: 313, endPoint x: 291, endPoint y: 313, distance: 89.7
click at [378, 200] on div "✕" at bounding box center [380, 204] width 12 height 12
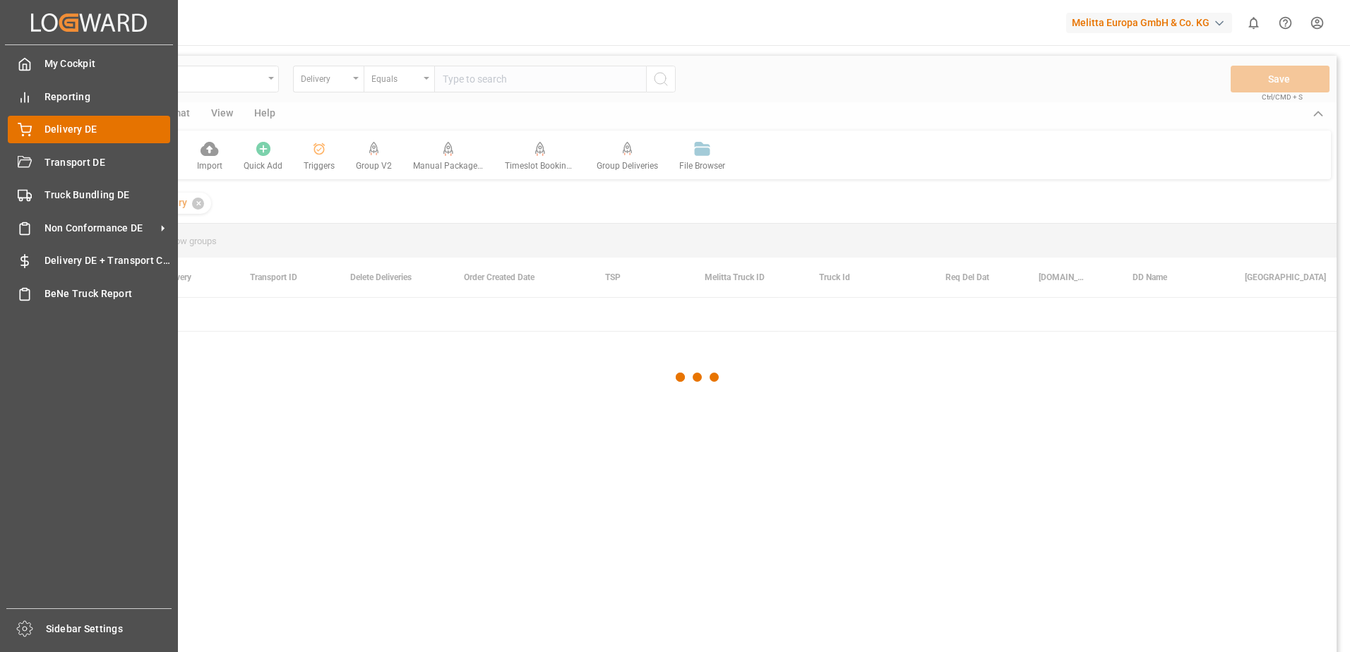
click at [56, 129] on span "Delivery DE" at bounding box center [107, 129] width 126 height 15
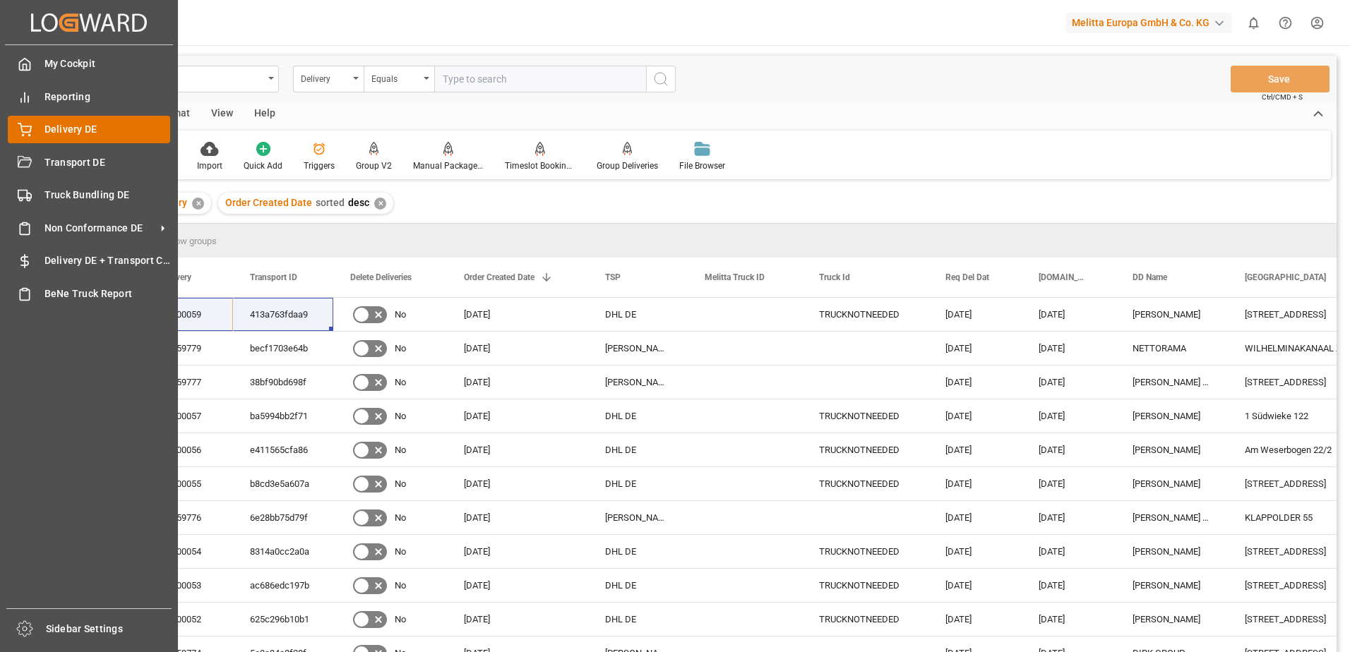
click at [69, 126] on span "Delivery DE" at bounding box center [107, 129] width 126 height 15
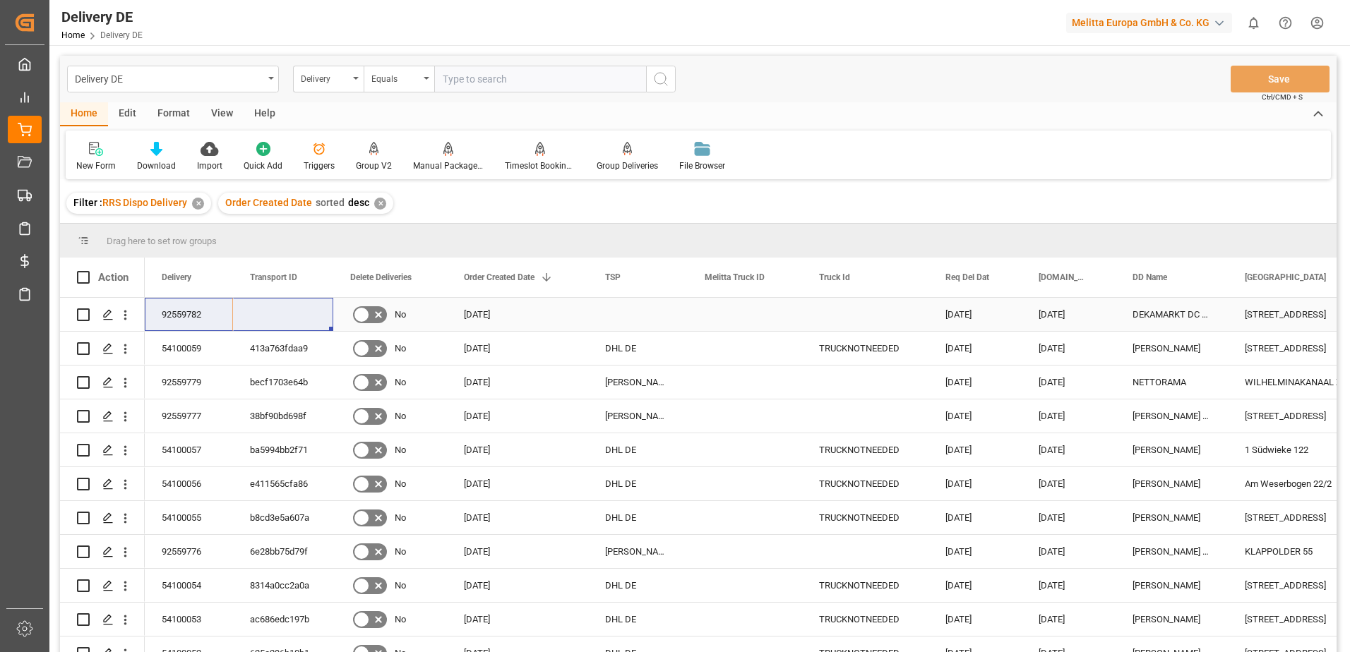
click at [77, 311] on input "Press Space to toggle row selection (unchecked)" at bounding box center [83, 314] width 13 height 13
checkbox input "true"
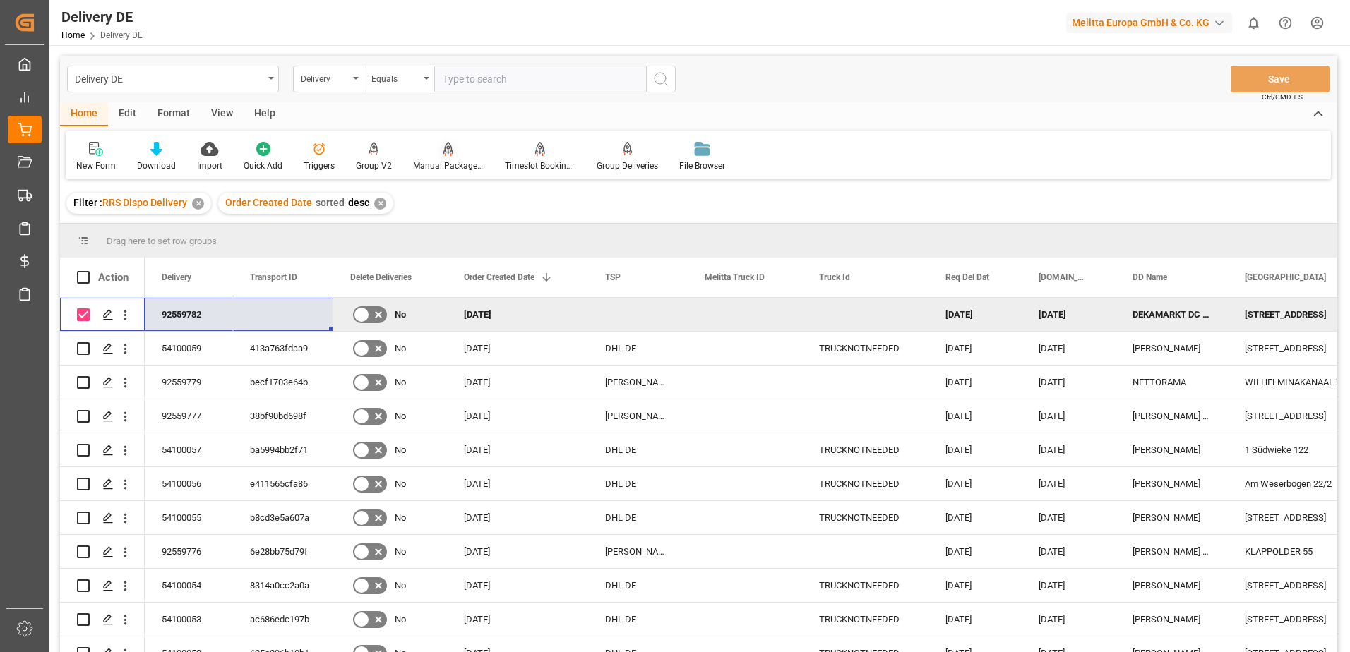
click at [432, 167] on div "Manual Package TypeDetermination" at bounding box center [448, 166] width 71 height 13
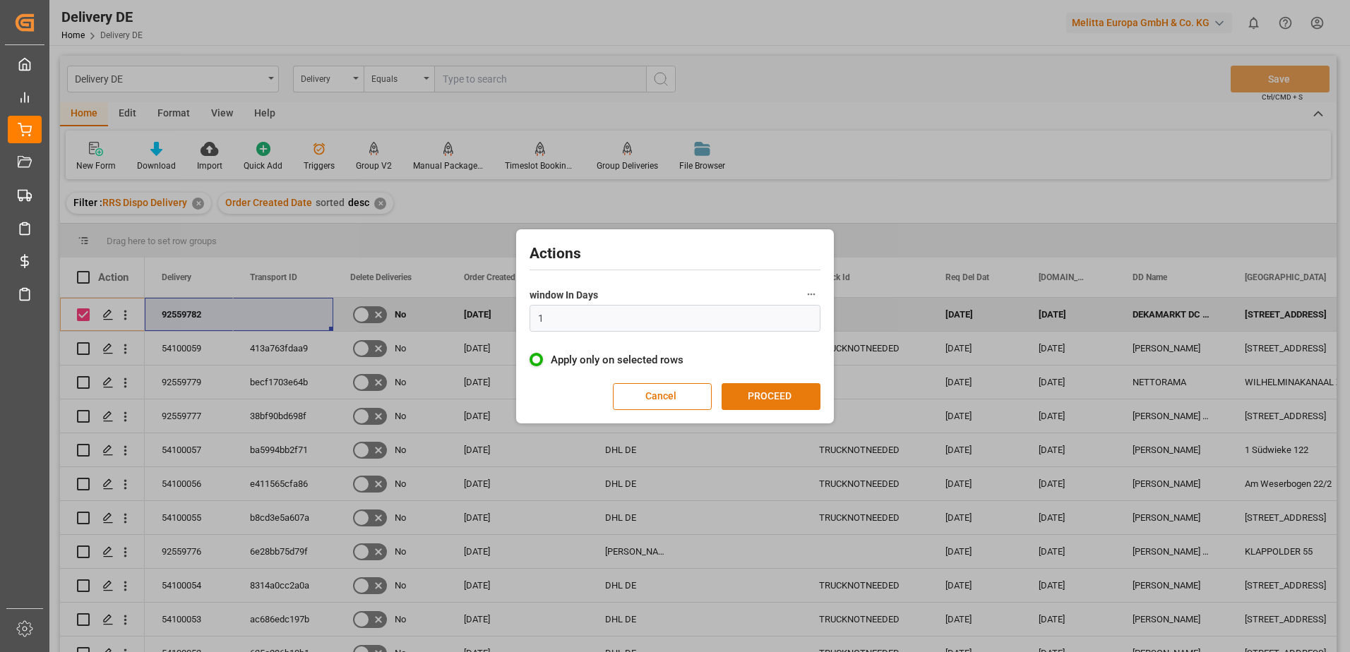
click at [765, 397] on button "PROCEED" at bounding box center [770, 396] width 99 height 27
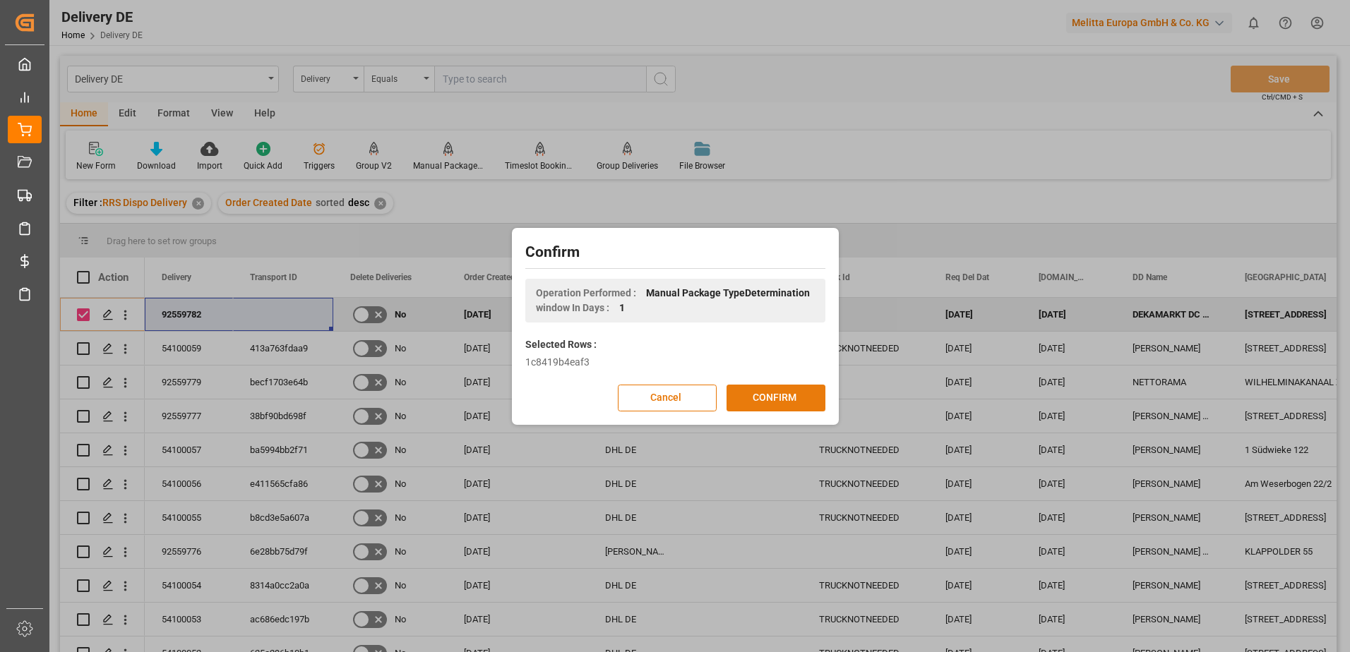
click at [774, 390] on button "CONFIRM" at bounding box center [775, 398] width 99 height 27
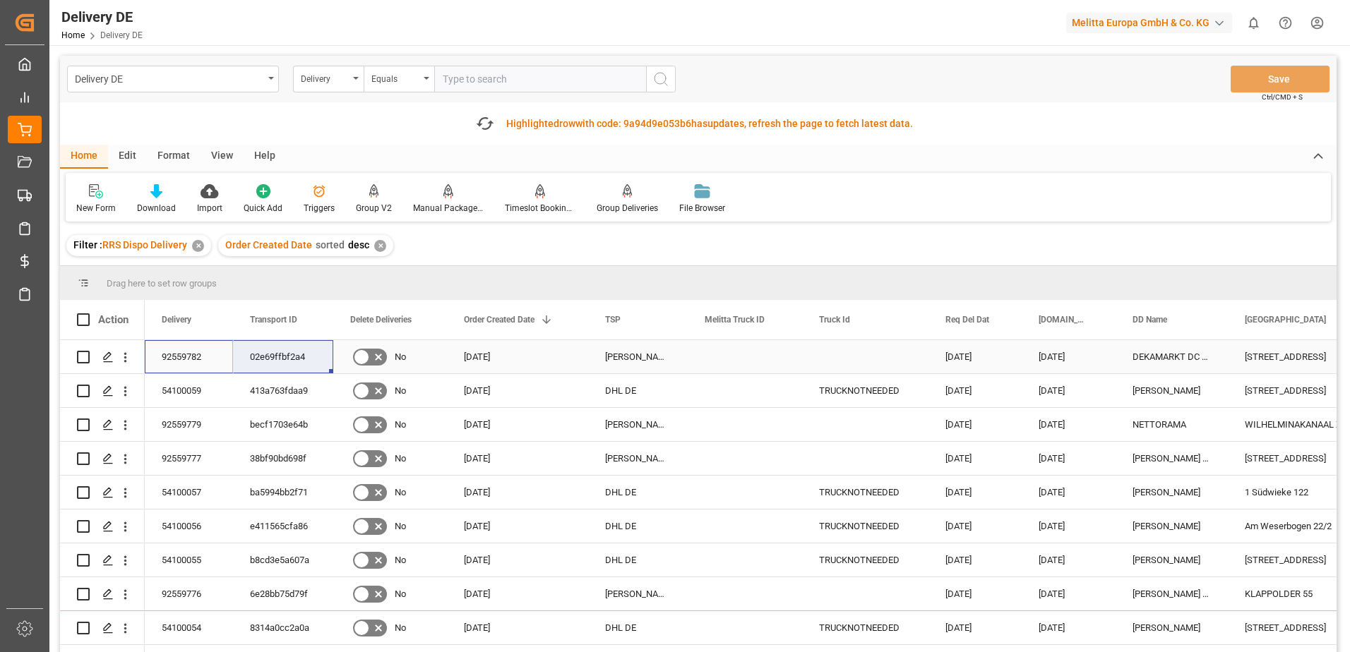
drag, startPoint x: 162, startPoint y: 344, endPoint x: 263, endPoint y: 346, distance: 101.0
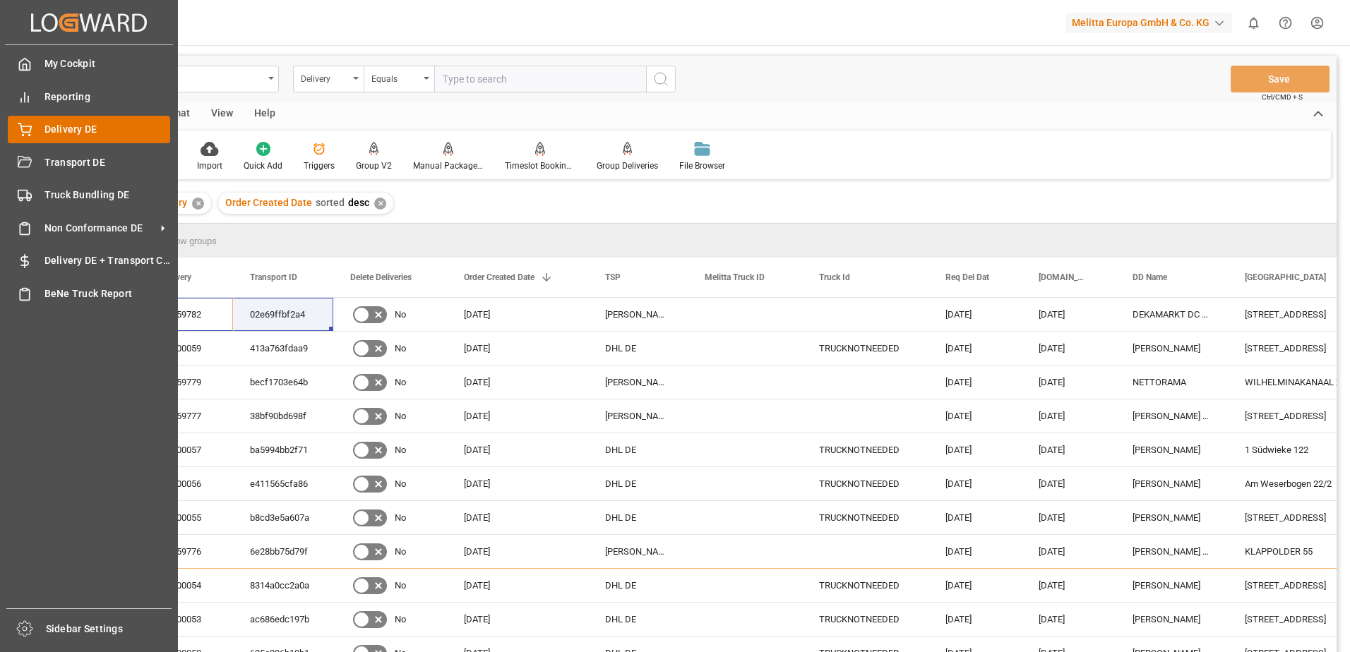
click at [56, 126] on span "Delivery DE" at bounding box center [107, 129] width 126 height 15
click at [26, 127] on icon at bounding box center [24, 128] width 13 height 9
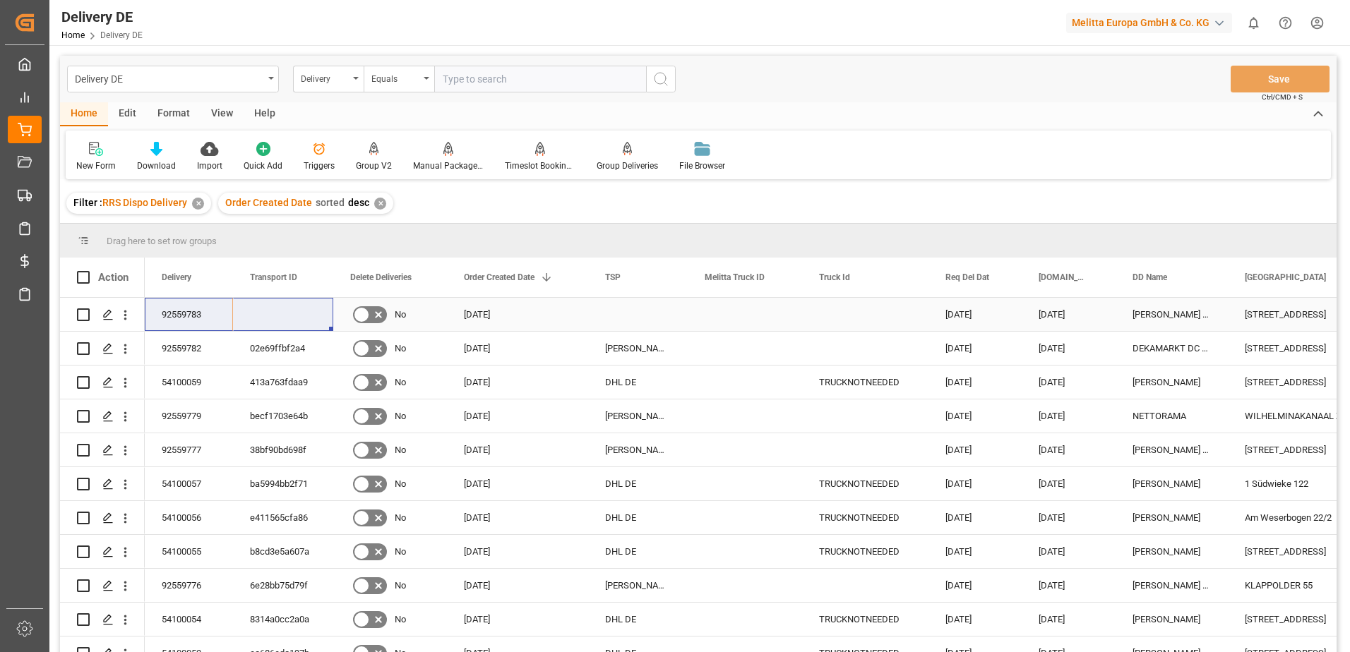
click at [87, 315] on input "Press Space to toggle row selection (unchecked)" at bounding box center [83, 314] width 13 height 13
checkbox input "true"
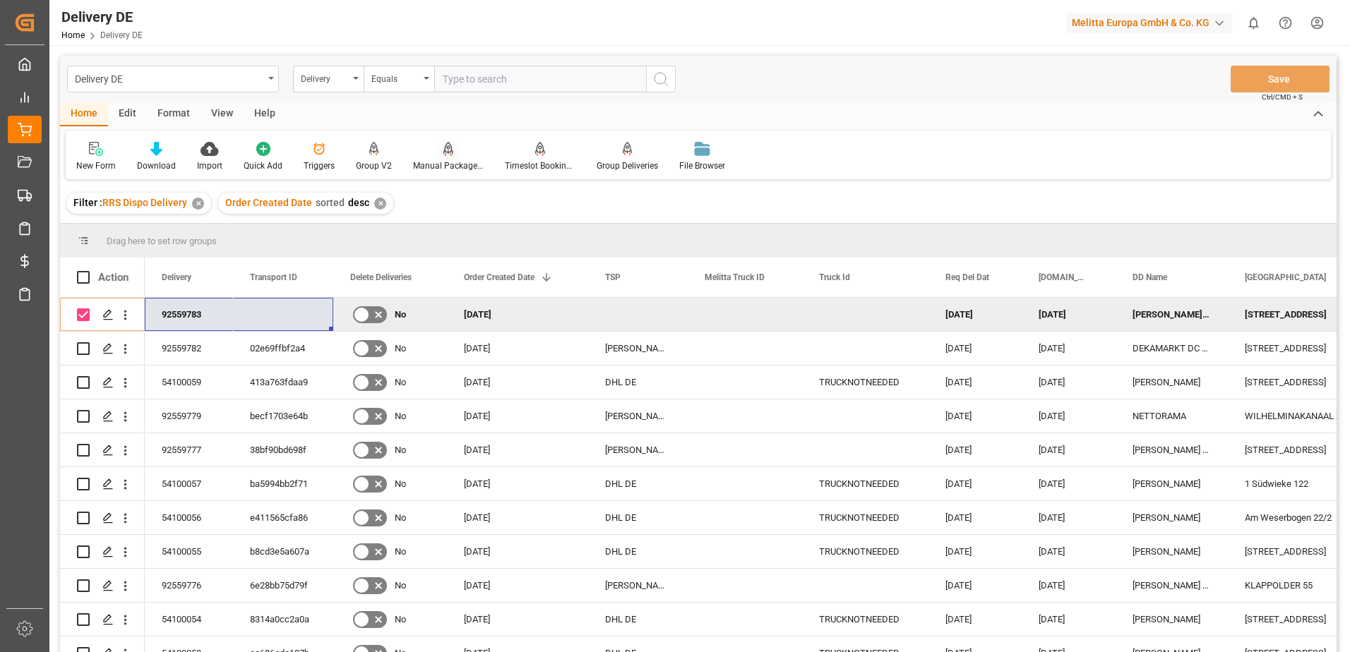
click at [446, 157] on div "Manual Package TypeDetermination" at bounding box center [448, 156] width 92 height 31
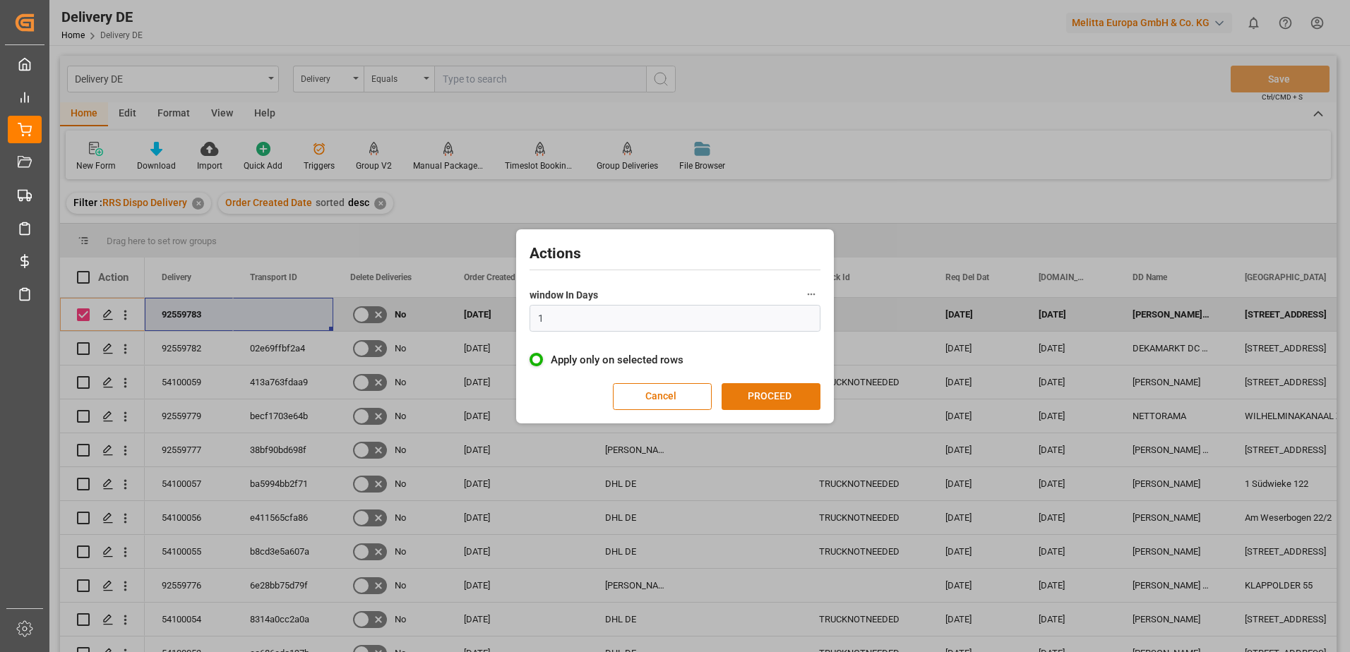
click at [730, 394] on button "PROCEED" at bounding box center [770, 396] width 99 height 27
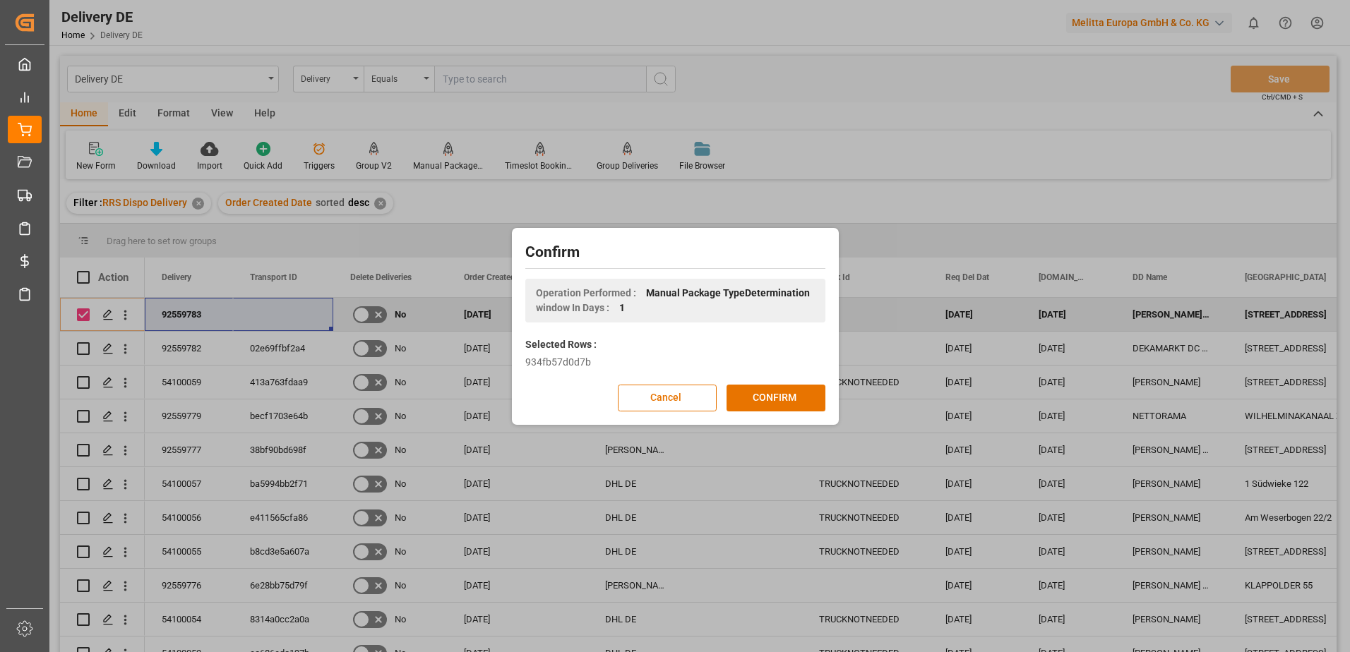
click at [730, 394] on button "CONFIRM" at bounding box center [775, 398] width 99 height 27
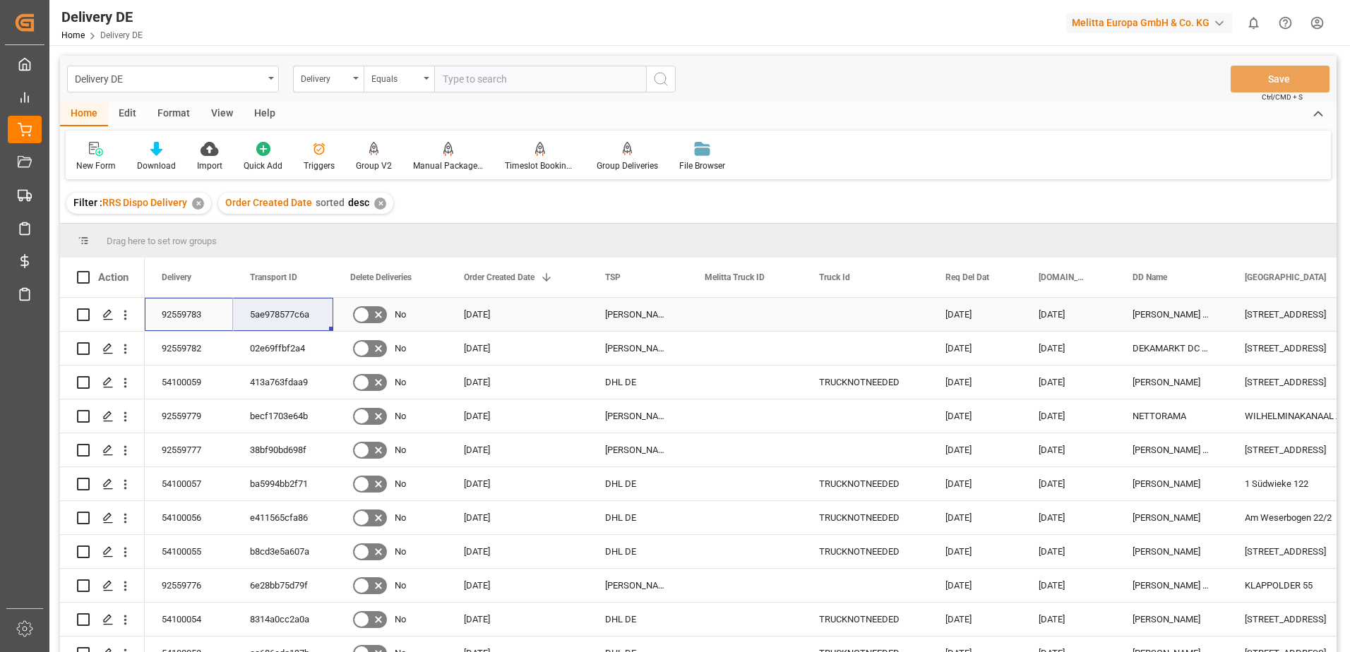
drag, startPoint x: 171, startPoint y: 311, endPoint x: 284, endPoint y: 313, distance: 113.0
